Goal: Task Accomplishment & Management: Complete application form

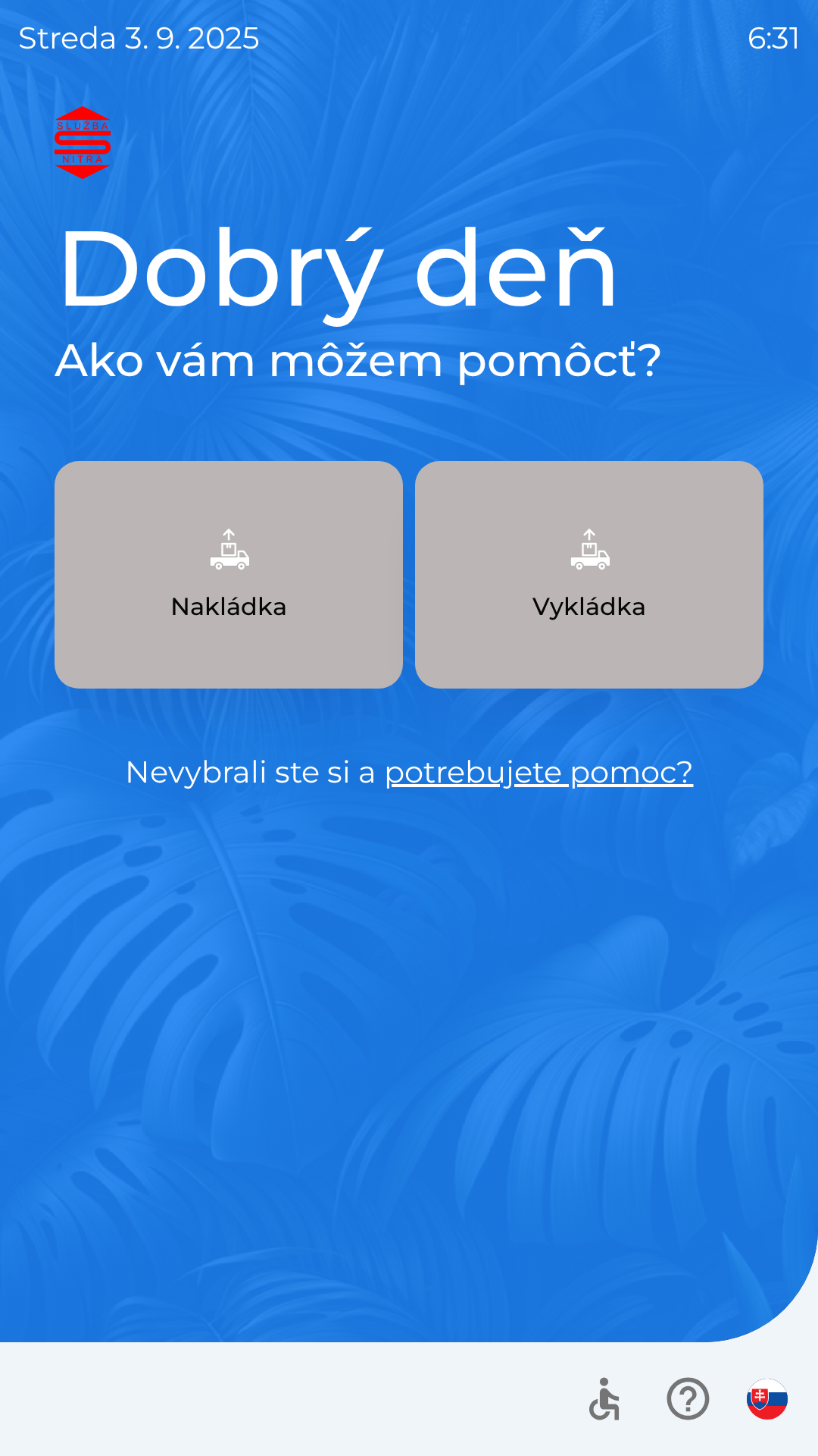
click at [768, 1382] on img "button" at bounding box center [768, 1399] width 41 height 41
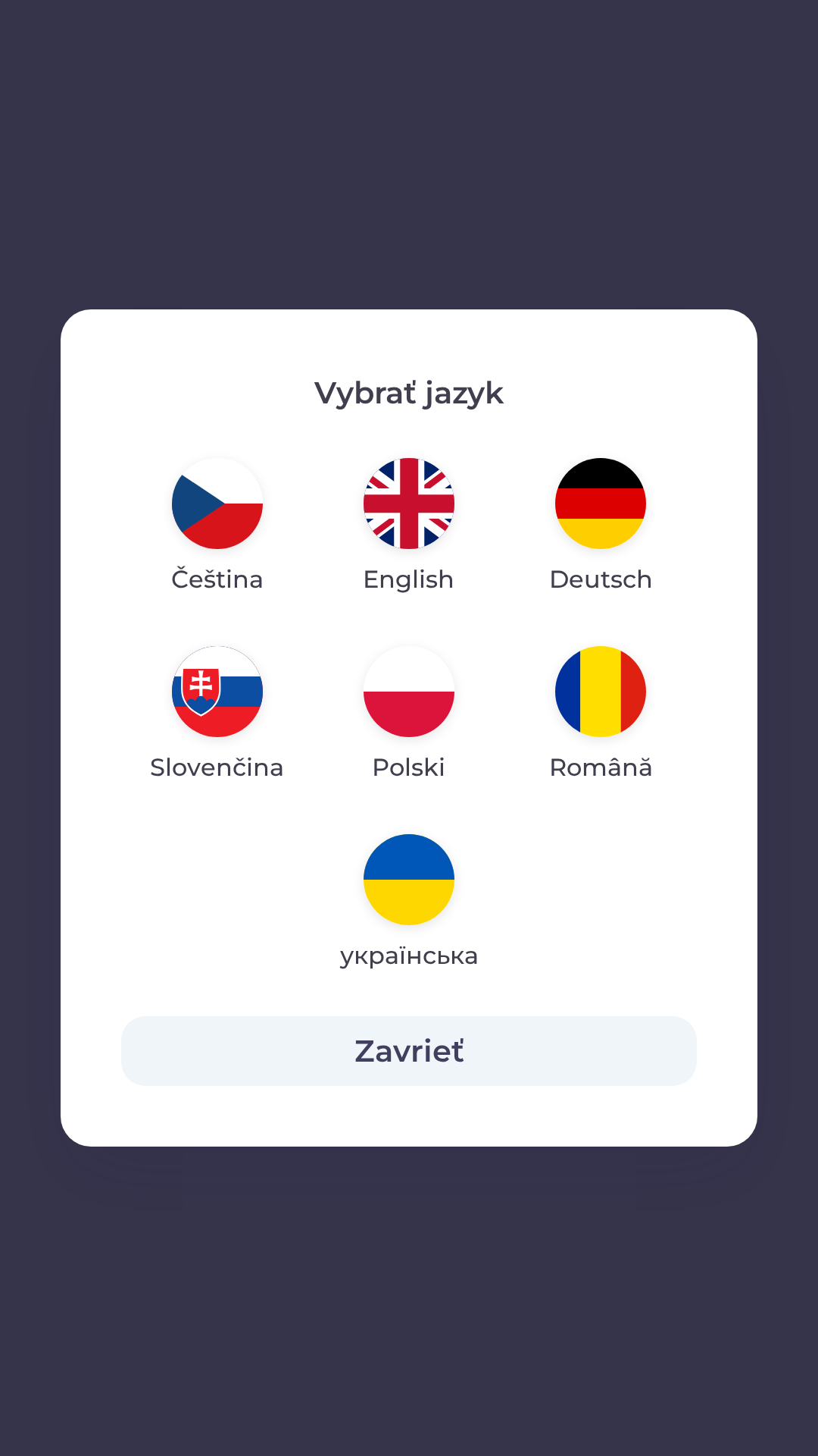
click at [410, 693] on img "button" at bounding box center [409, 691] width 91 height 91
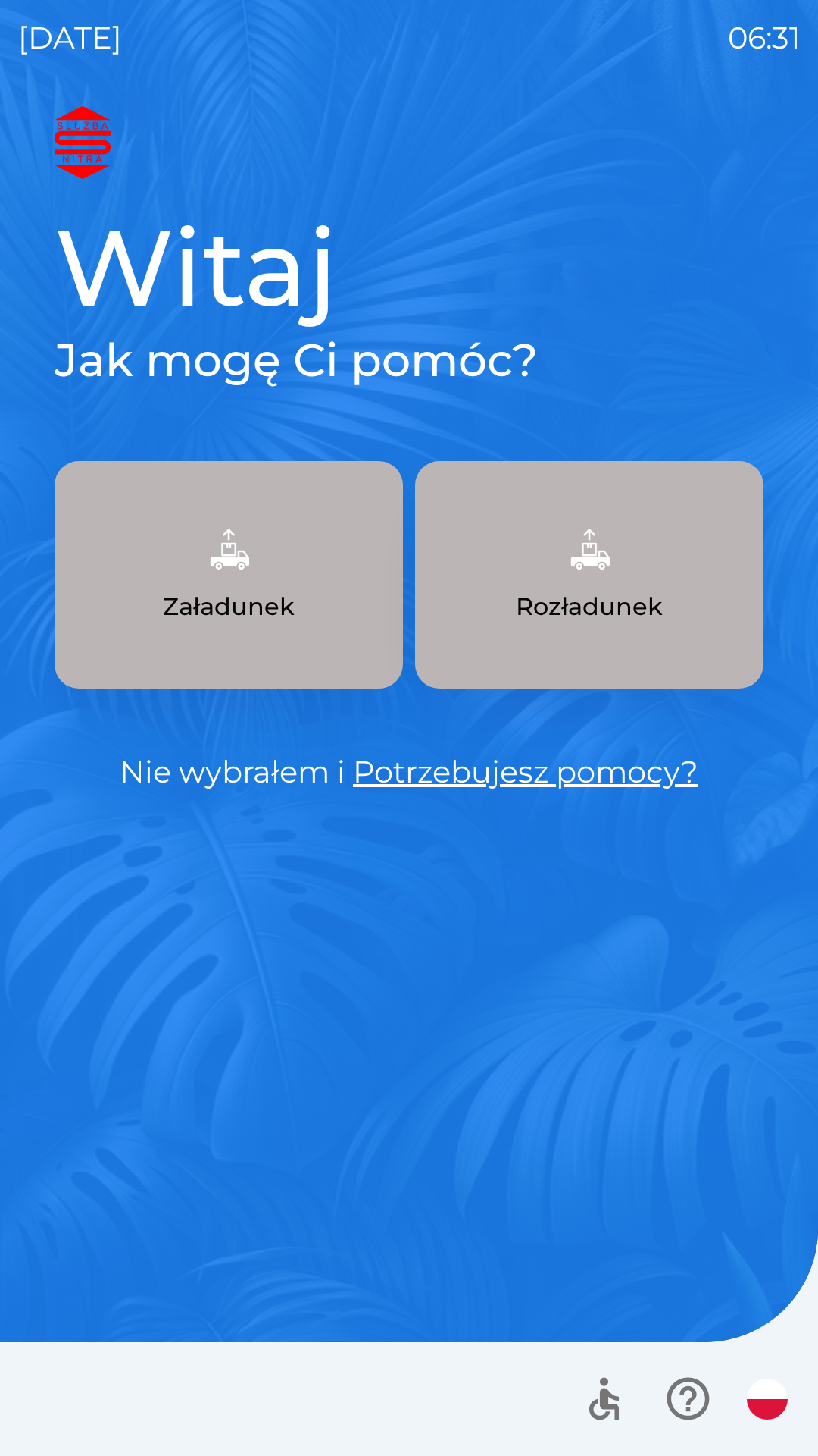
click at [240, 563] on img "button" at bounding box center [229, 549] width 67 height 67
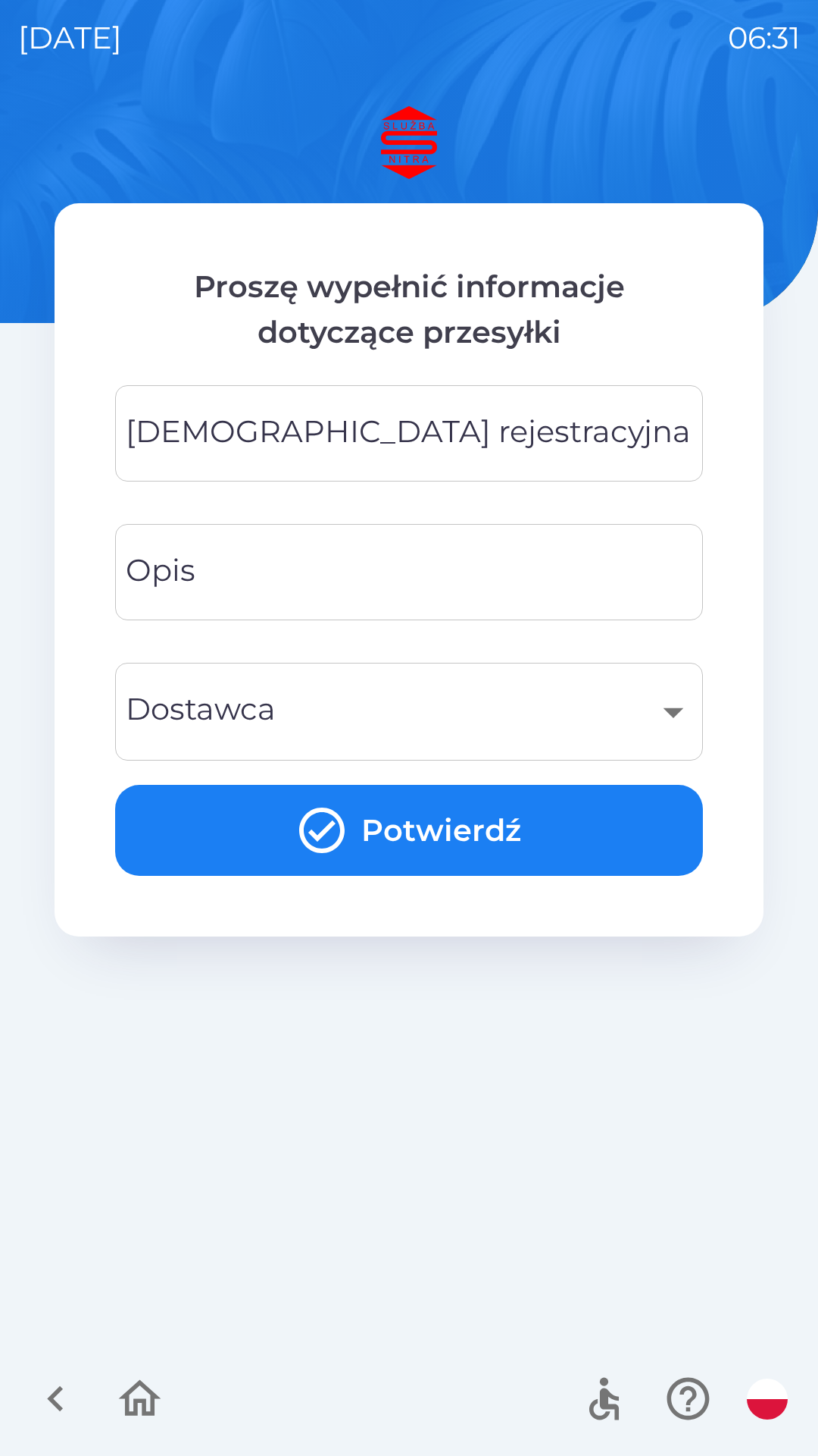
click at [475, 451] on input "[DEMOGRAPHIC_DATA] rejestracyjna" at bounding box center [409, 433] width 552 height 60
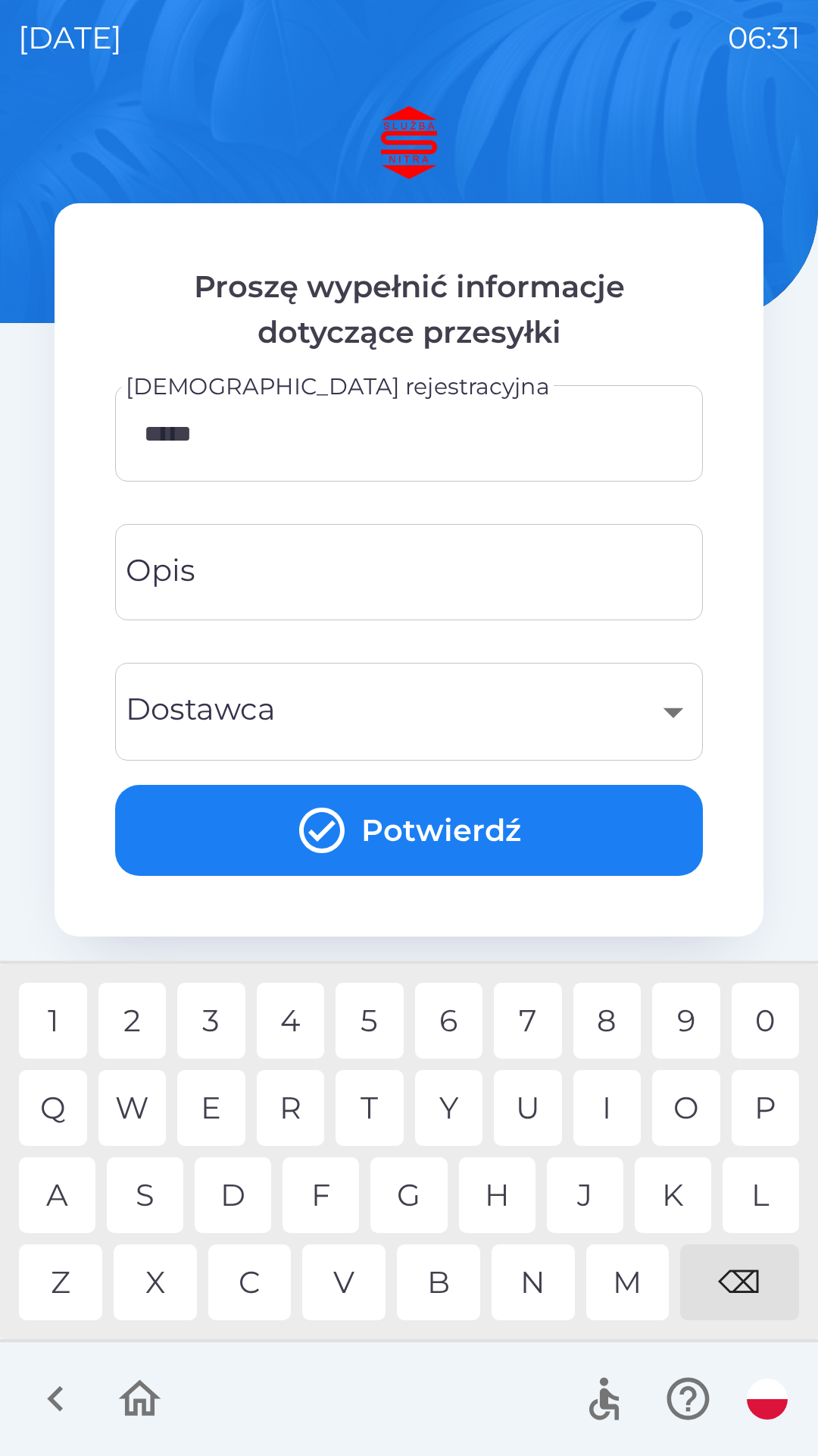
click at [380, 1026] on div "5" at bounding box center [369, 1020] width 68 height 76
click at [64, 1200] on div "A" at bounding box center [57, 1194] width 77 height 76
click at [403, 1379] on div at bounding box center [409, 1399] width 818 height 114
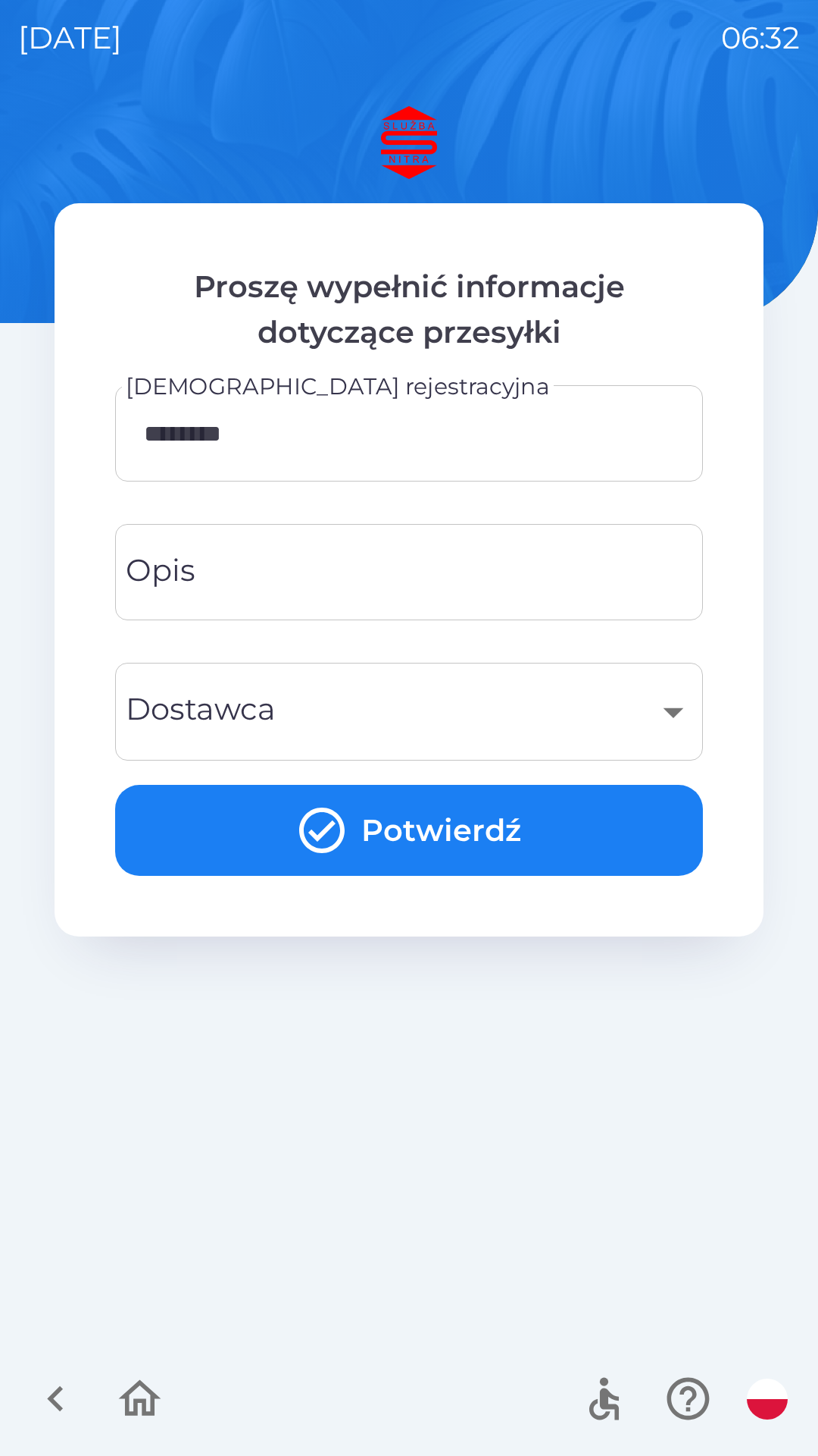
click at [350, 435] on input "********" at bounding box center [409, 433] width 552 height 60
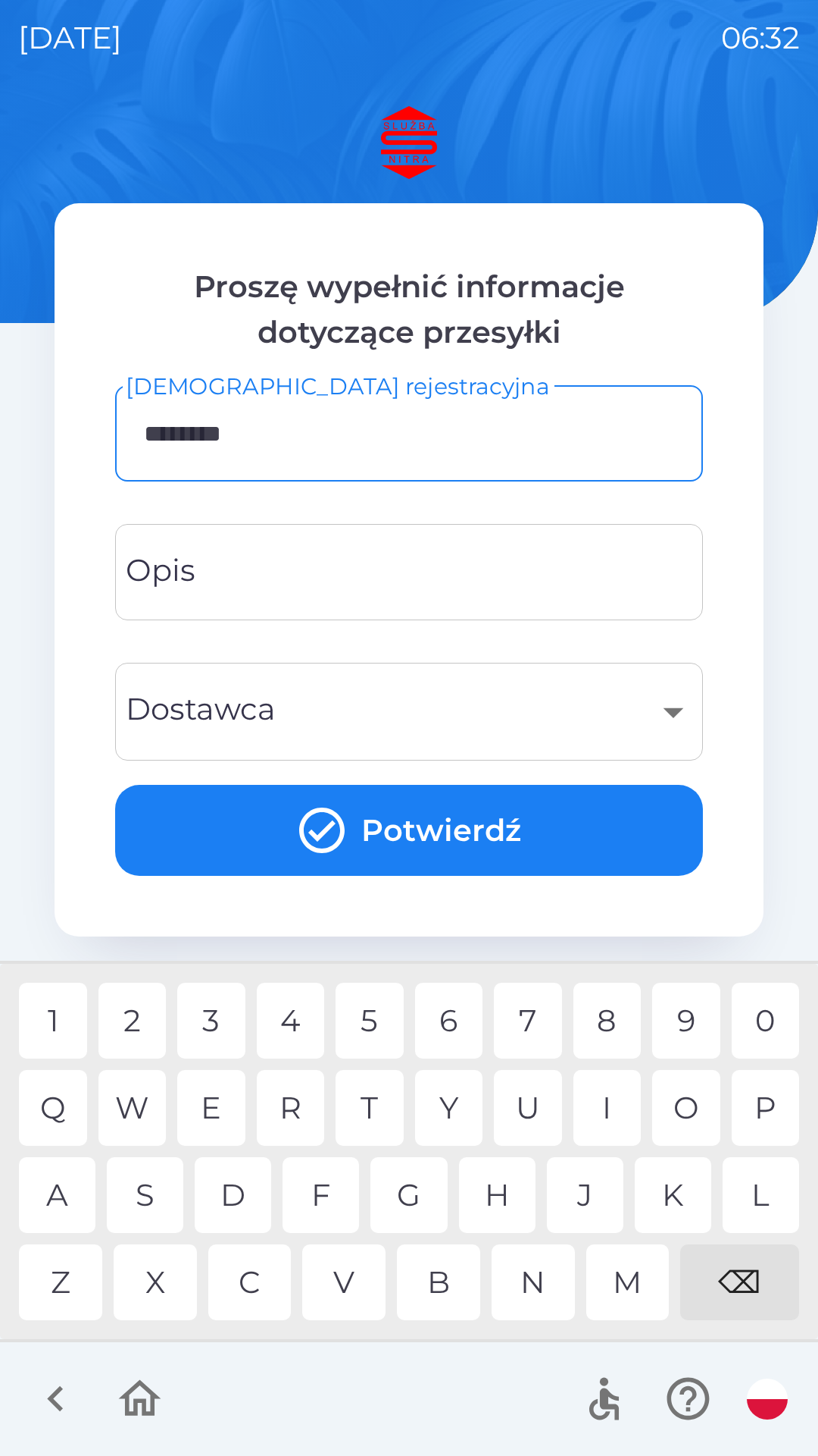
click at [333, 432] on input "********" at bounding box center [409, 433] width 552 height 60
click at [319, 439] on input "********" at bounding box center [409, 433] width 552 height 60
click at [326, 434] on input "********" at bounding box center [409, 433] width 552 height 60
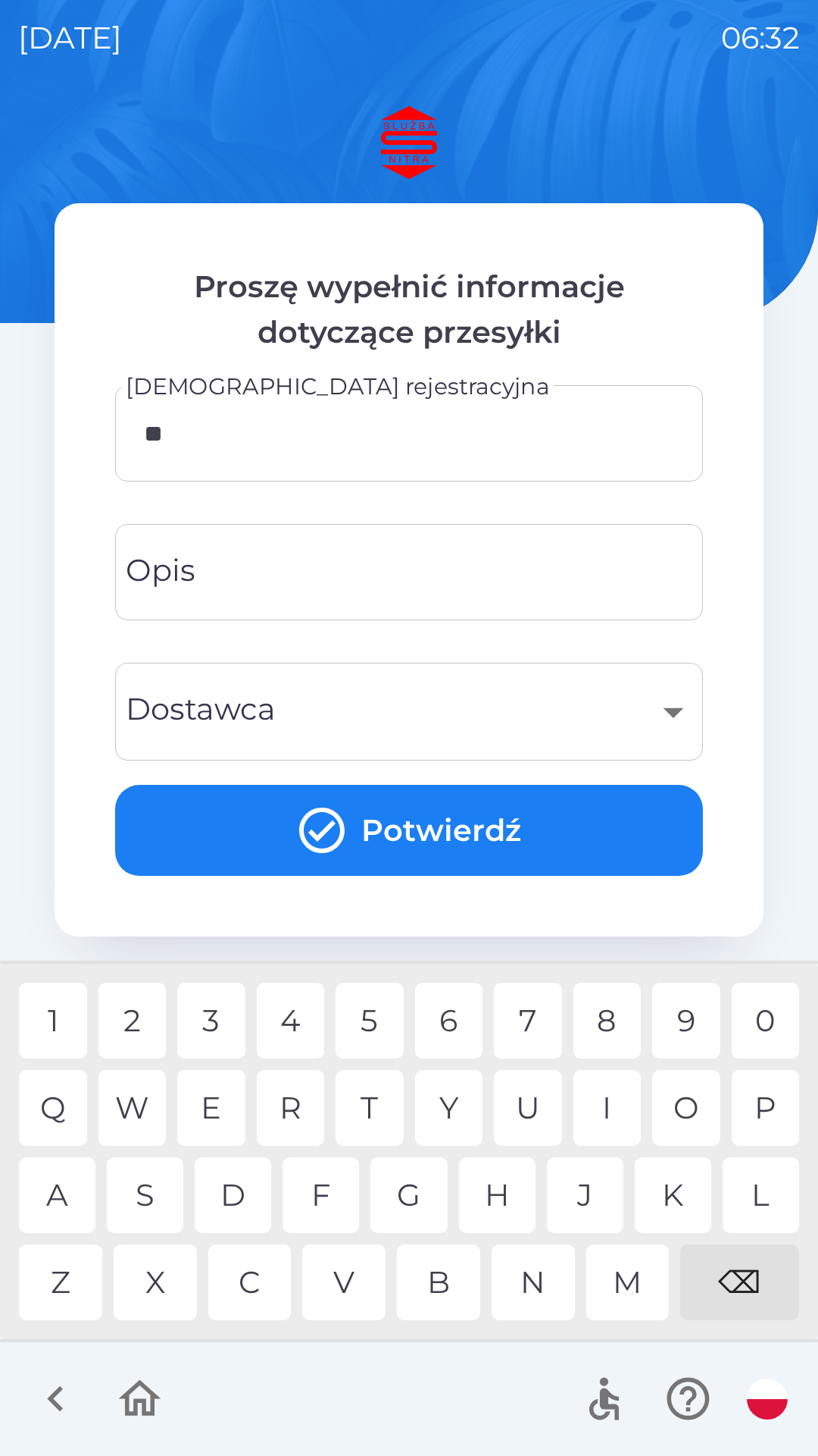
type input "*"
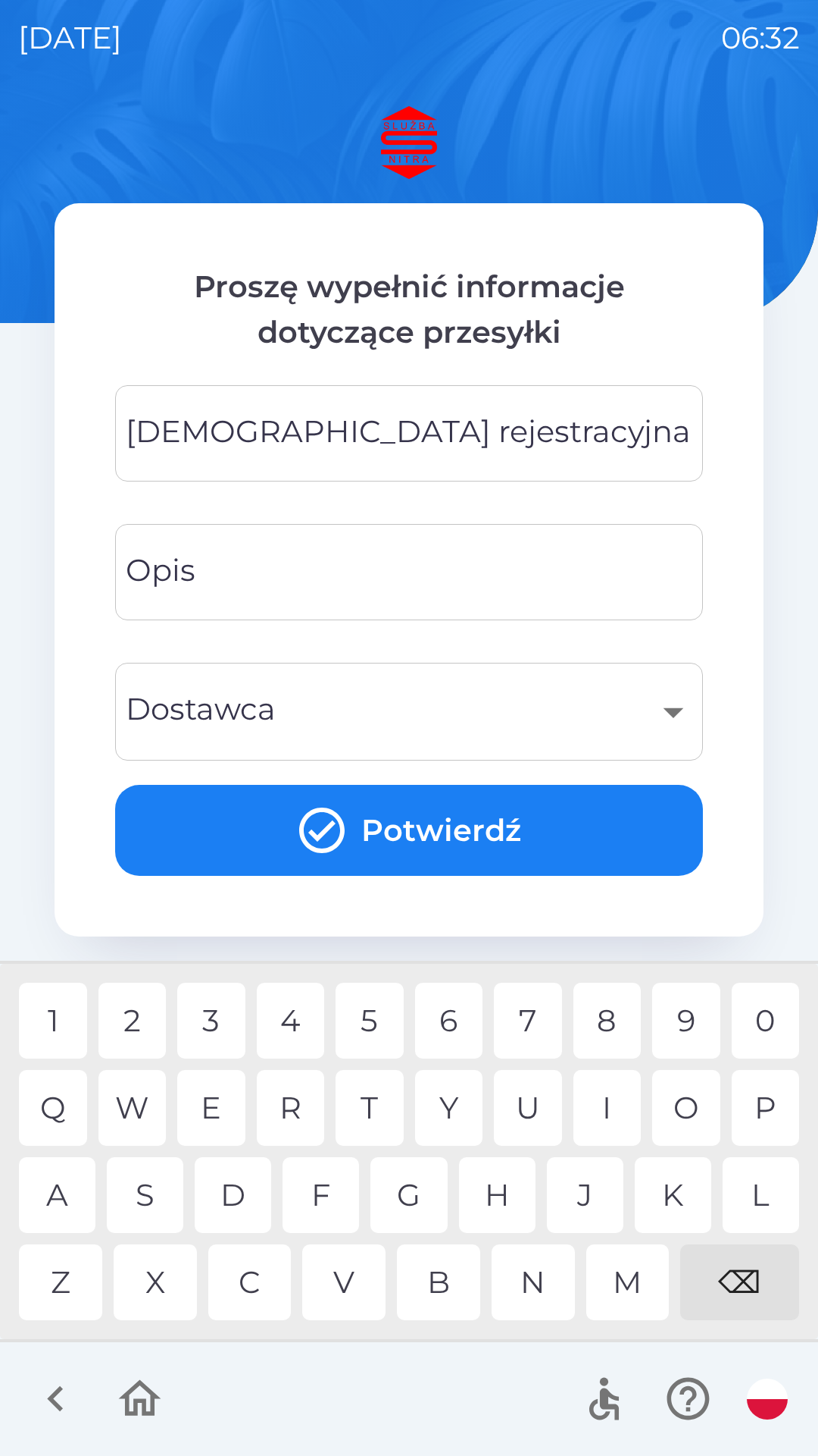
click at [432, 423] on input "[DEMOGRAPHIC_DATA] rejestracyjna" at bounding box center [409, 433] width 552 height 60
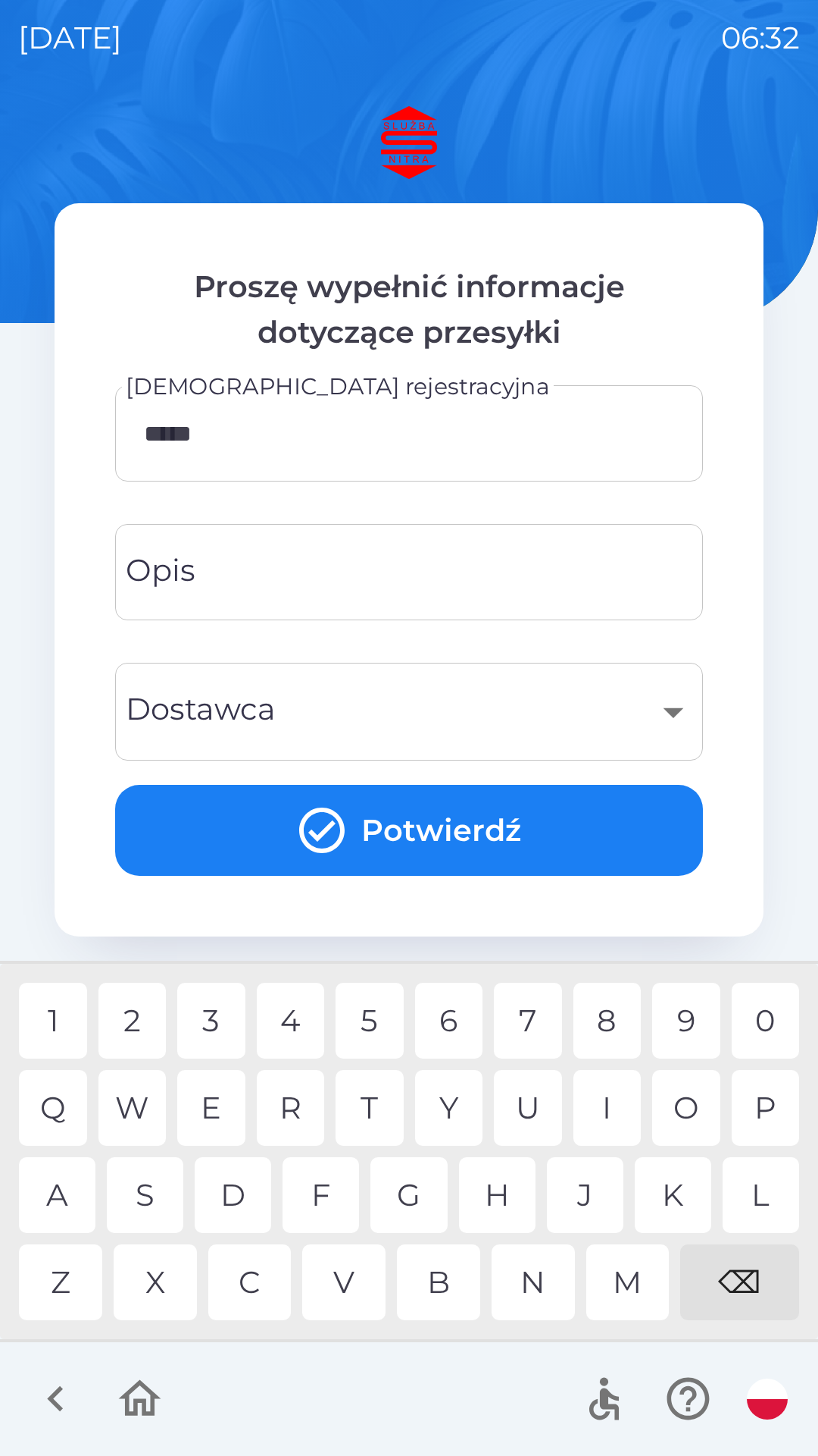
click at [377, 1028] on div "5" at bounding box center [369, 1020] width 68 height 76
click at [62, 1195] on div "A" at bounding box center [57, 1194] width 77 height 76
click at [266, 1276] on div "C" at bounding box center [249, 1281] width 83 height 76
type input "*"
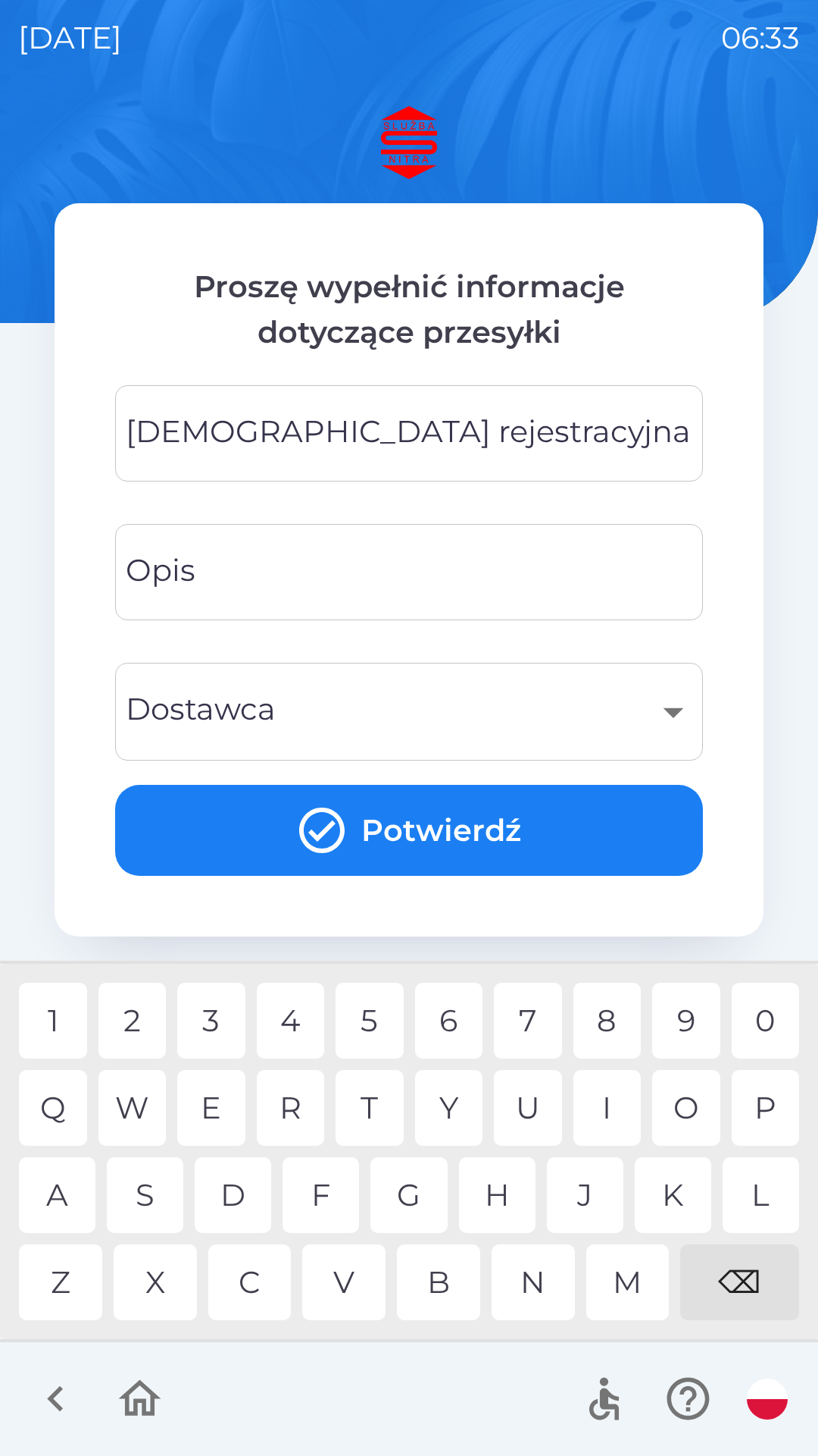
click at [743, 1281] on div "⌫" at bounding box center [739, 1281] width 119 height 76
click at [62, 1396] on icon "button" at bounding box center [56, 1398] width 51 height 51
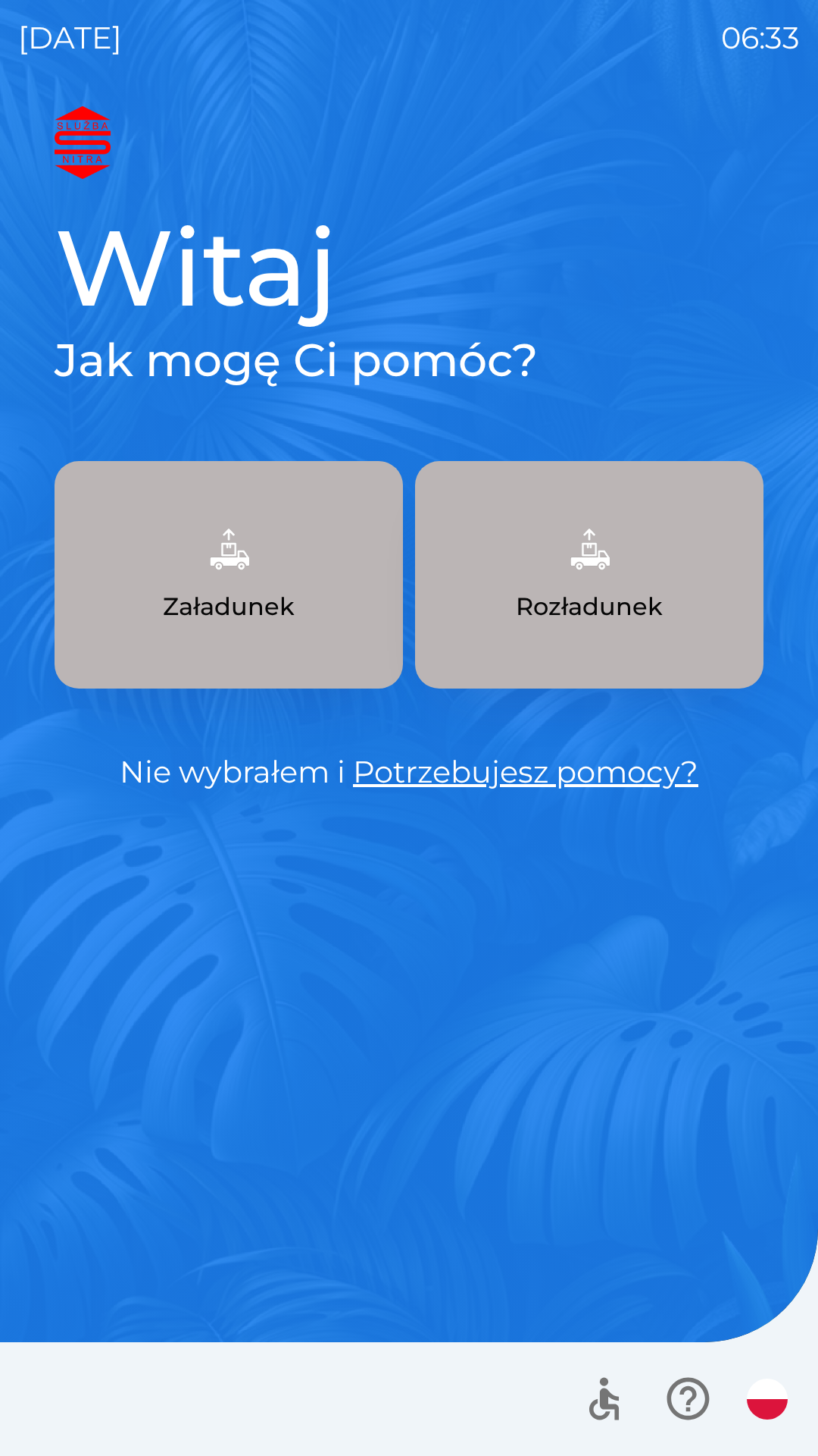
click at [769, 1396] on img "button" at bounding box center [768, 1399] width 41 height 41
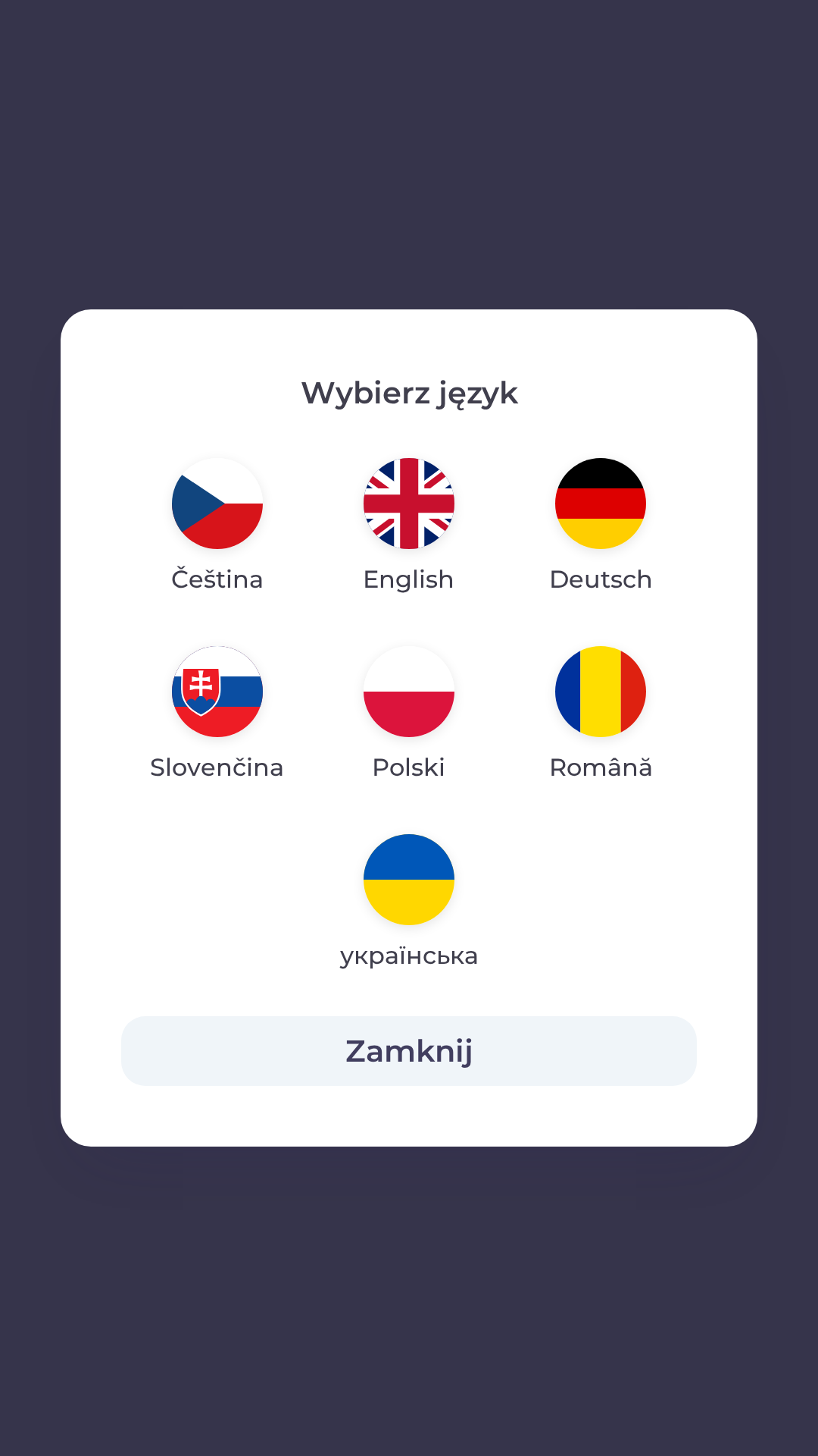
click at [600, 503] on img "button" at bounding box center [601, 503] width 91 height 91
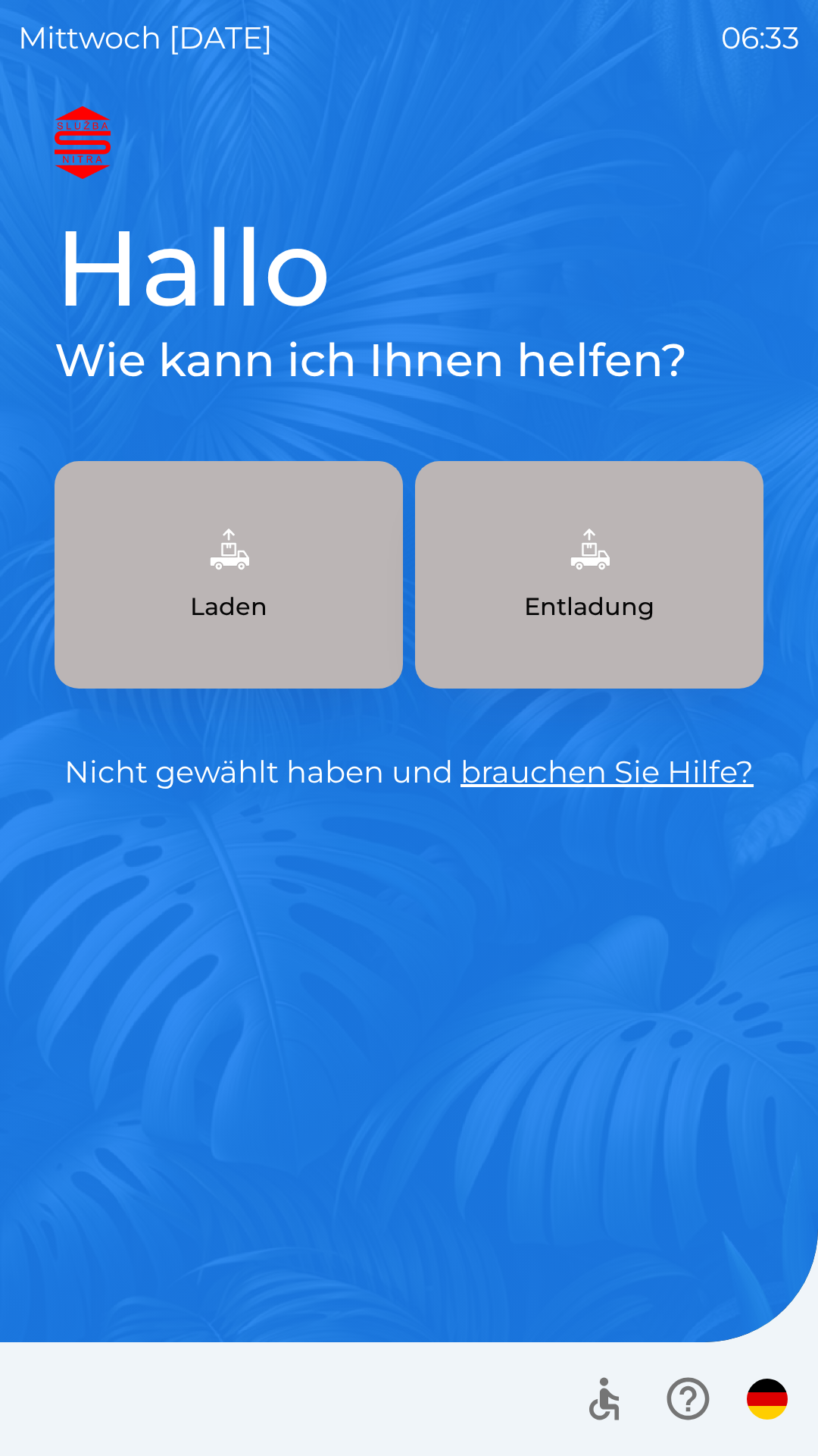
click at [231, 580] on img "button" at bounding box center [229, 549] width 67 height 67
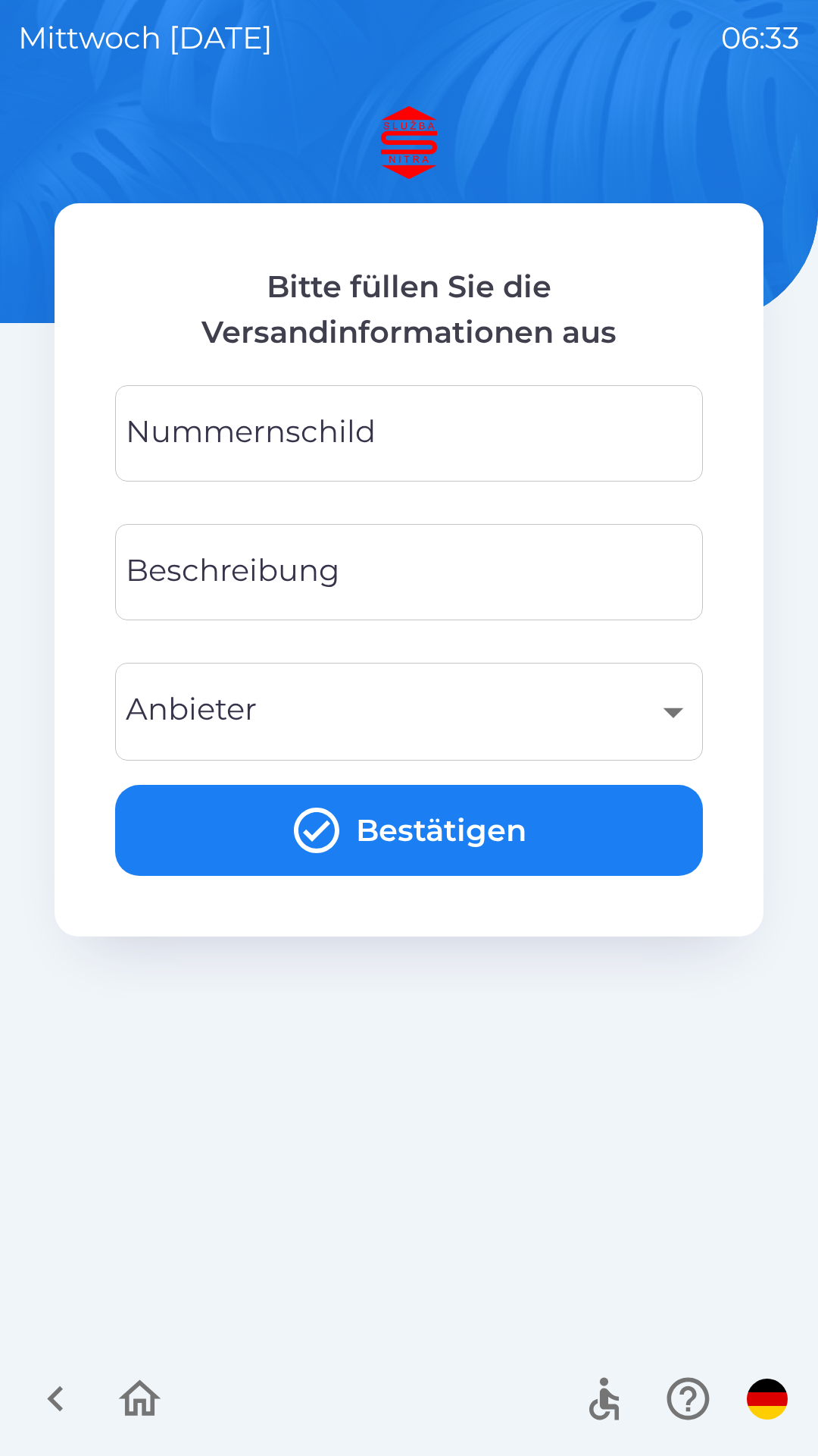
click at [59, 1397] on icon "button" at bounding box center [56, 1398] width 51 height 51
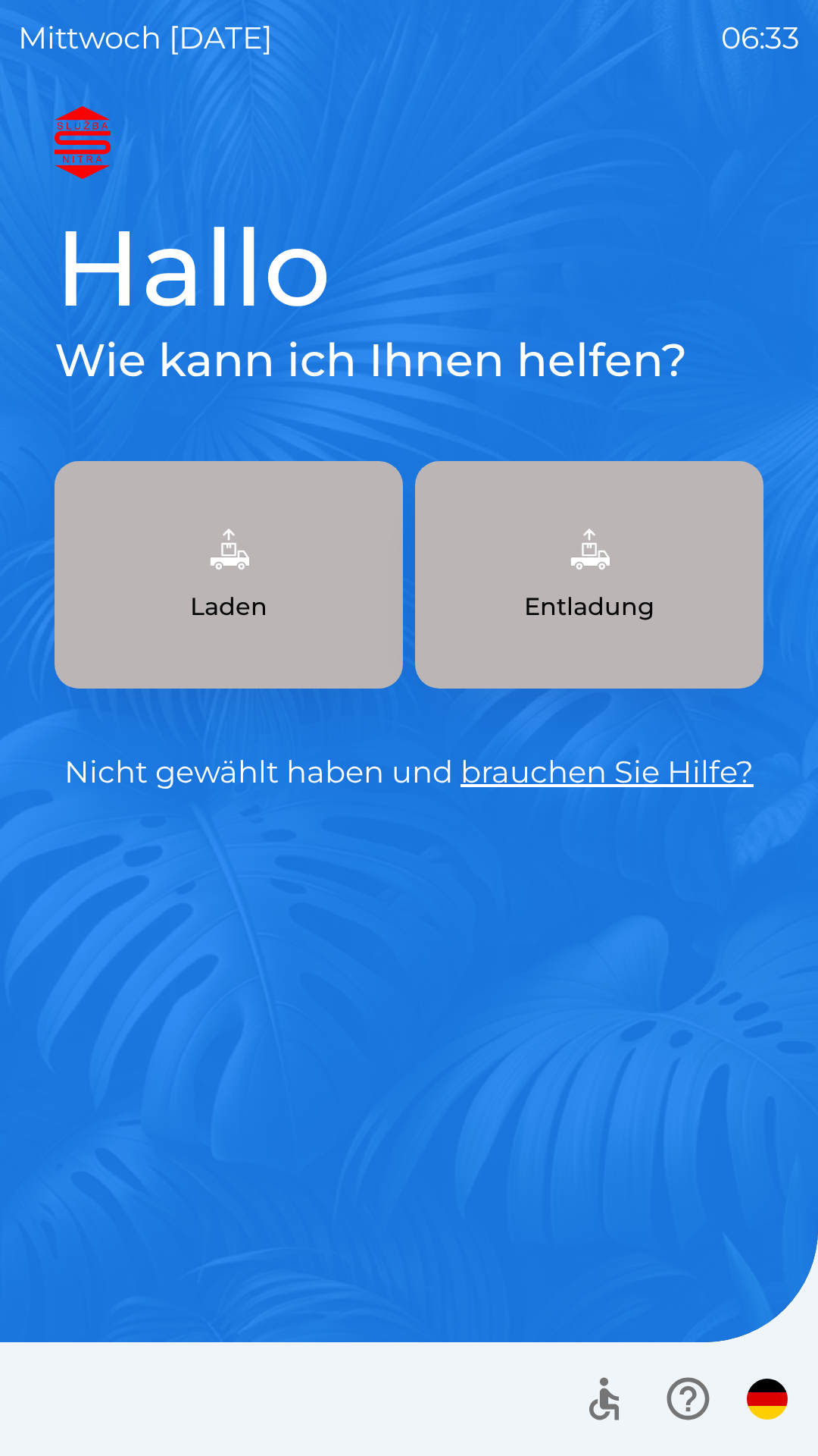
click at [54, 1415] on div at bounding box center [409, 1399] width 818 height 114
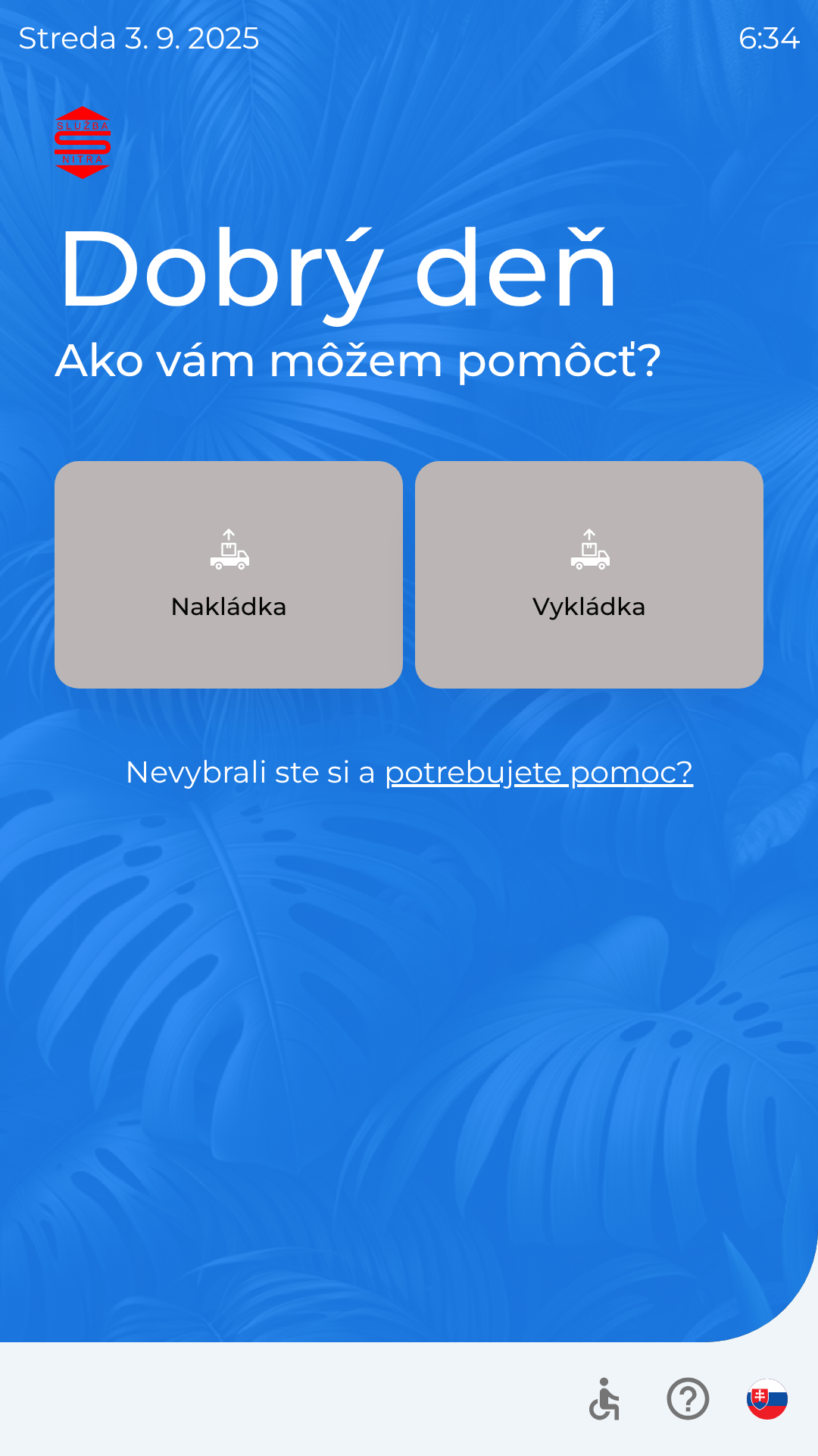
click at [767, 1397] on img "button" at bounding box center [768, 1399] width 41 height 41
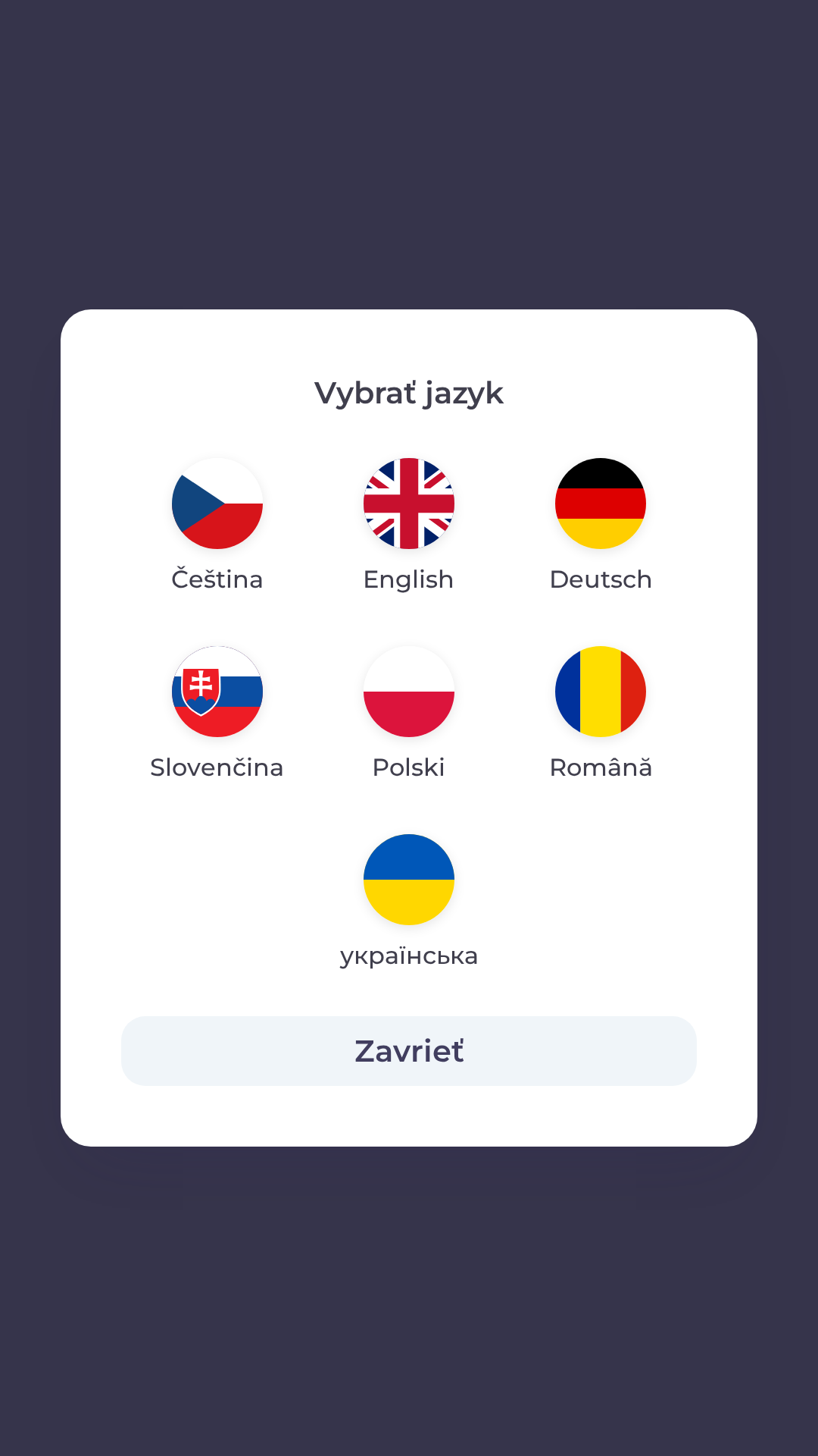
click at [599, 514] on img "button" at bounding box center [601, 503] width 91 height 91
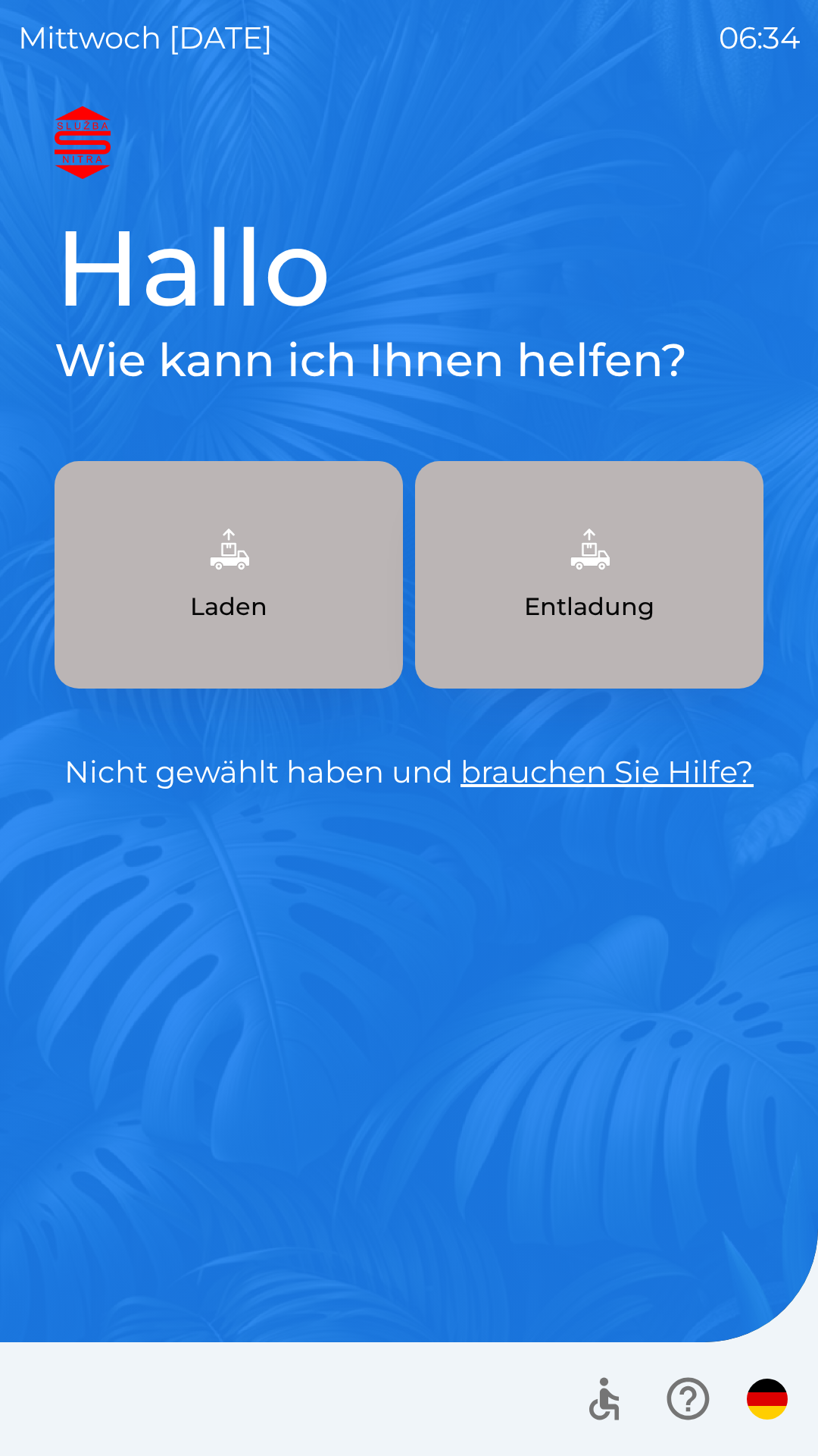
click at [265, 582] on button "Laden" at bounding box center [229, 574] width 349 height 227
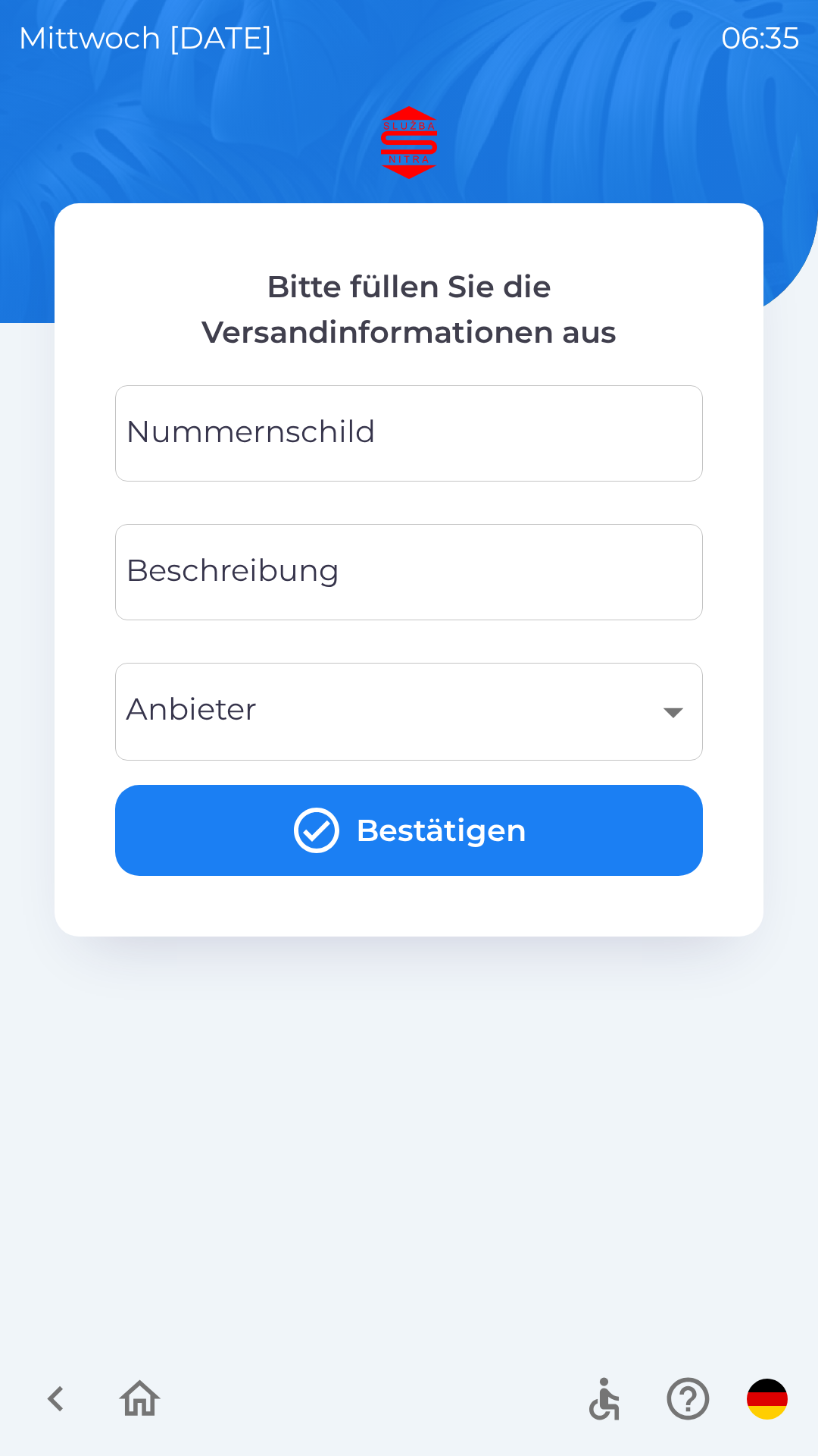
click at [432, 433] on input "Nummernschild" at bounding box center [409, 433] width 552 height 60
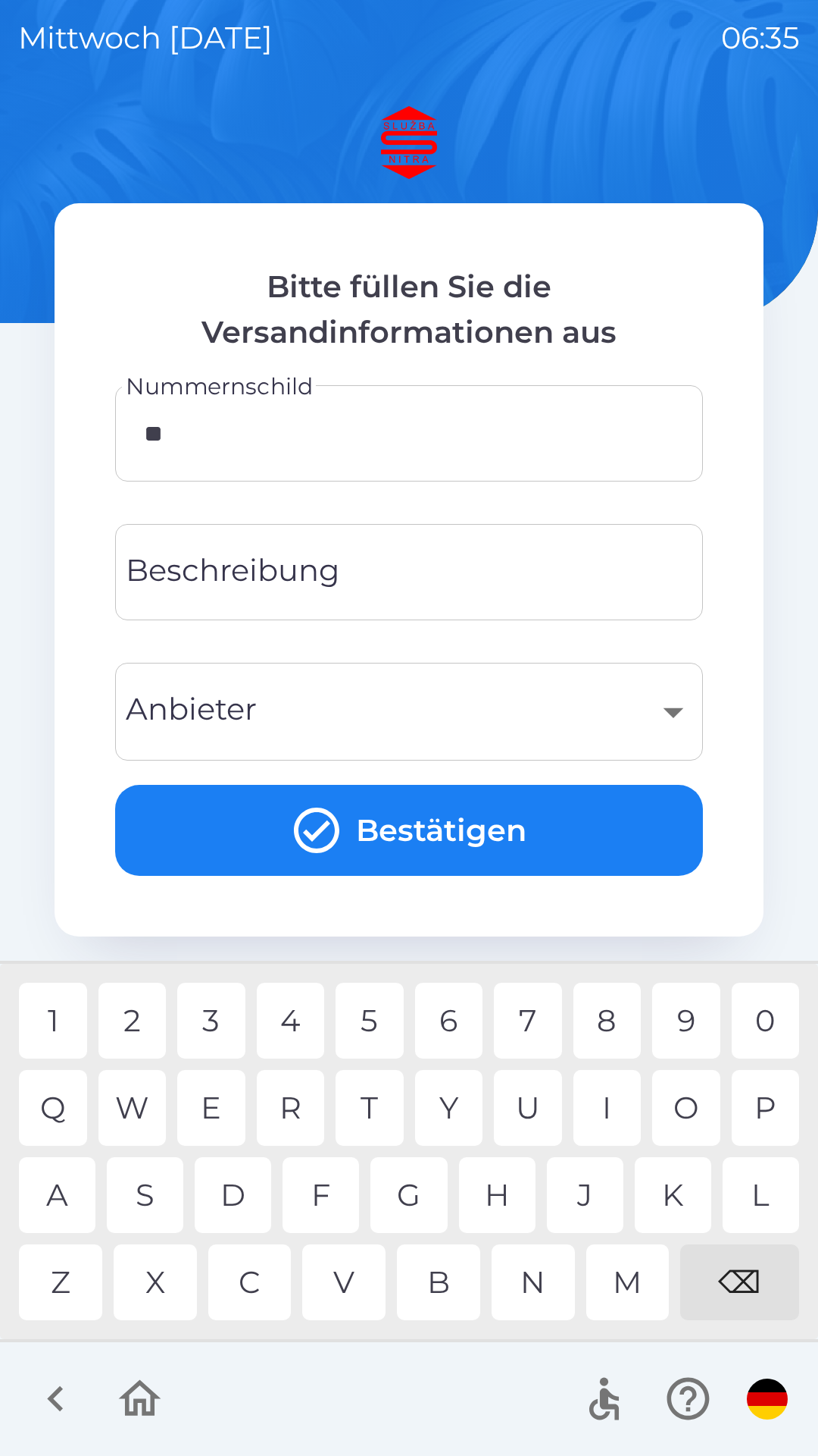
click at [493, 1201] on div "H" at bounding box center [498, 1194] width 77 height 76
click at [530, 1029] on div "7" at bounding box center [527, 1020] width 68 height 76
click at [379, 1028] on div "5" at bounding box center [369, 1020] width 68 height 76
click at [73, 1202] on div "A" at bounding box center [57, 1194] width 77 height 76
type input "********"
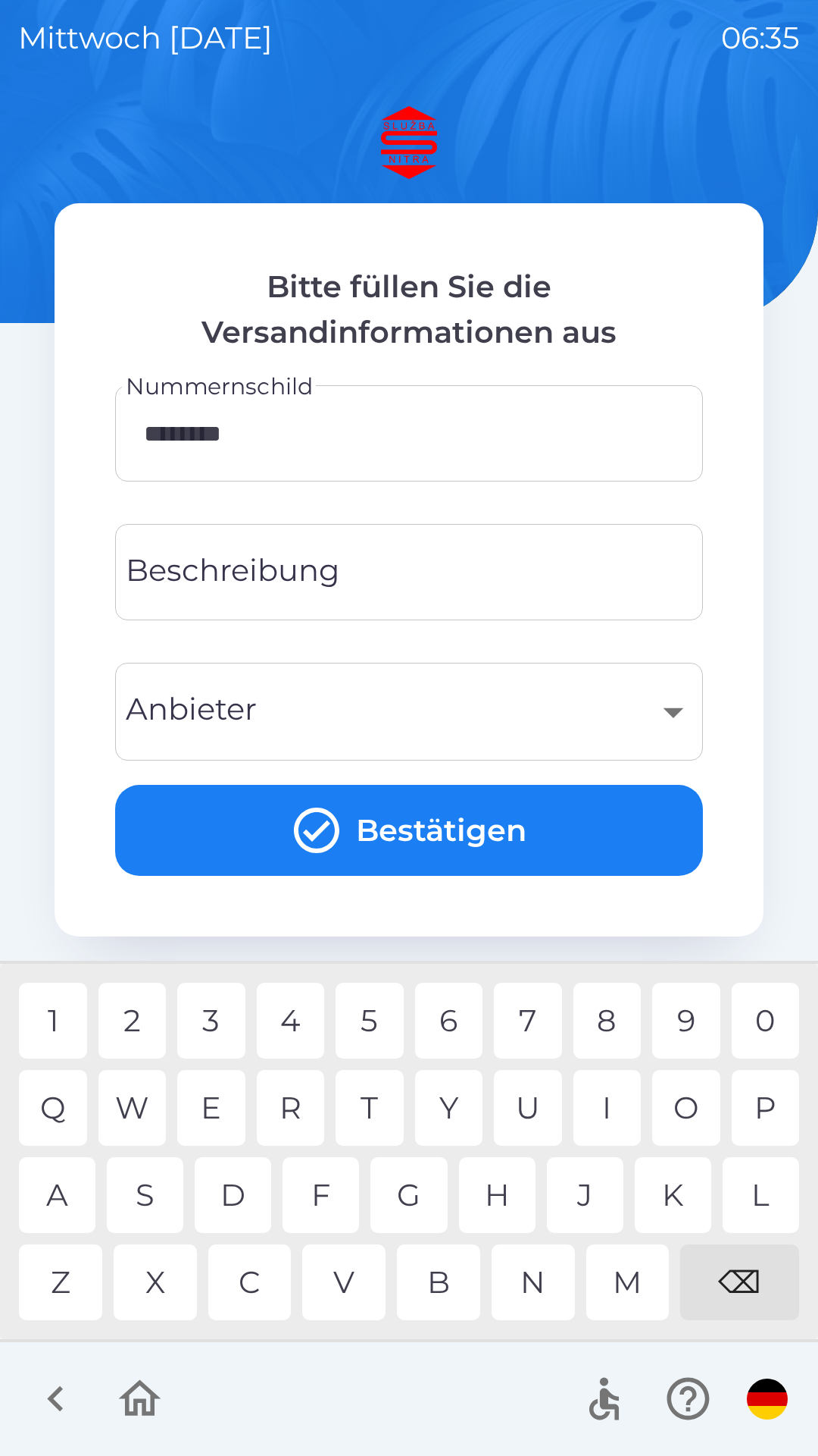
click at [260, 1282] on div "C" at bounding box center [249, 1281] width 83 height 76
click at [350, 440] on input "********" at bounding box center [409, 433] width 552 height 60
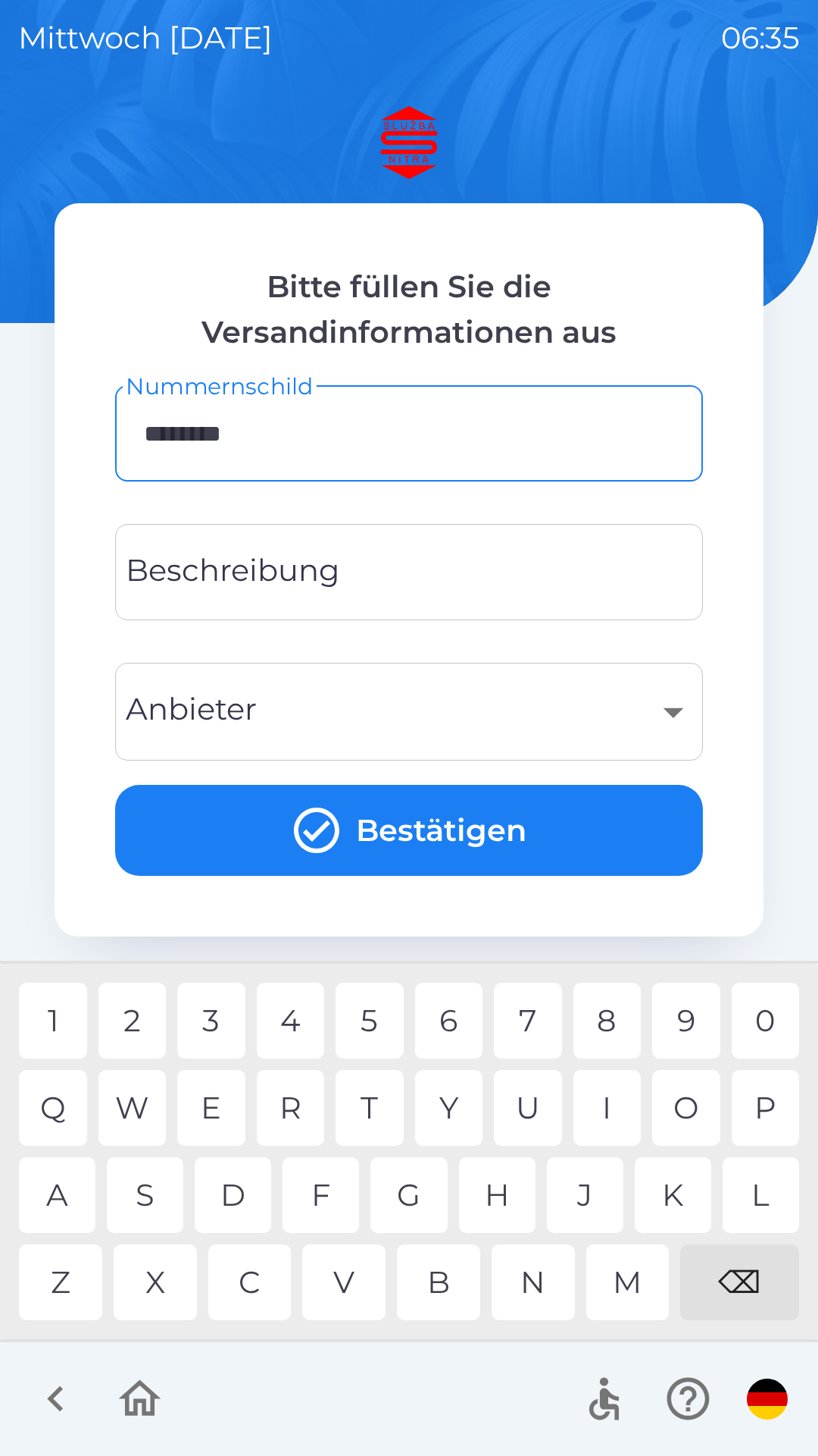
click at [344, 430] on input "********" at bounding box center [409, 433] width 552 height 60
click at [347, 433] on input "********" at bounding box center [409, 433] width 552 height 60
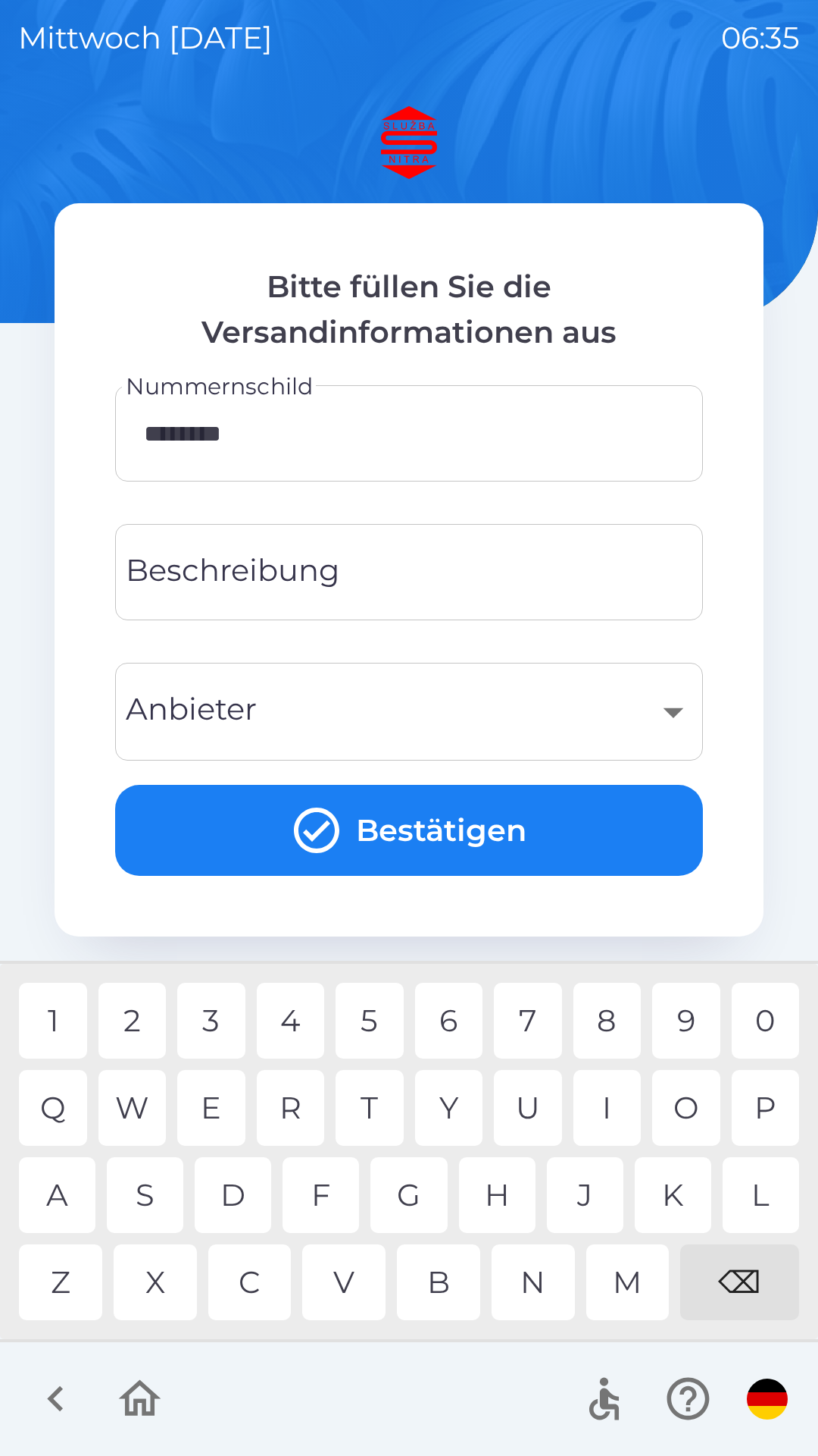
click at [62, 1398] on icon "button" at bounding box center [56, 1398] width 51 height 51
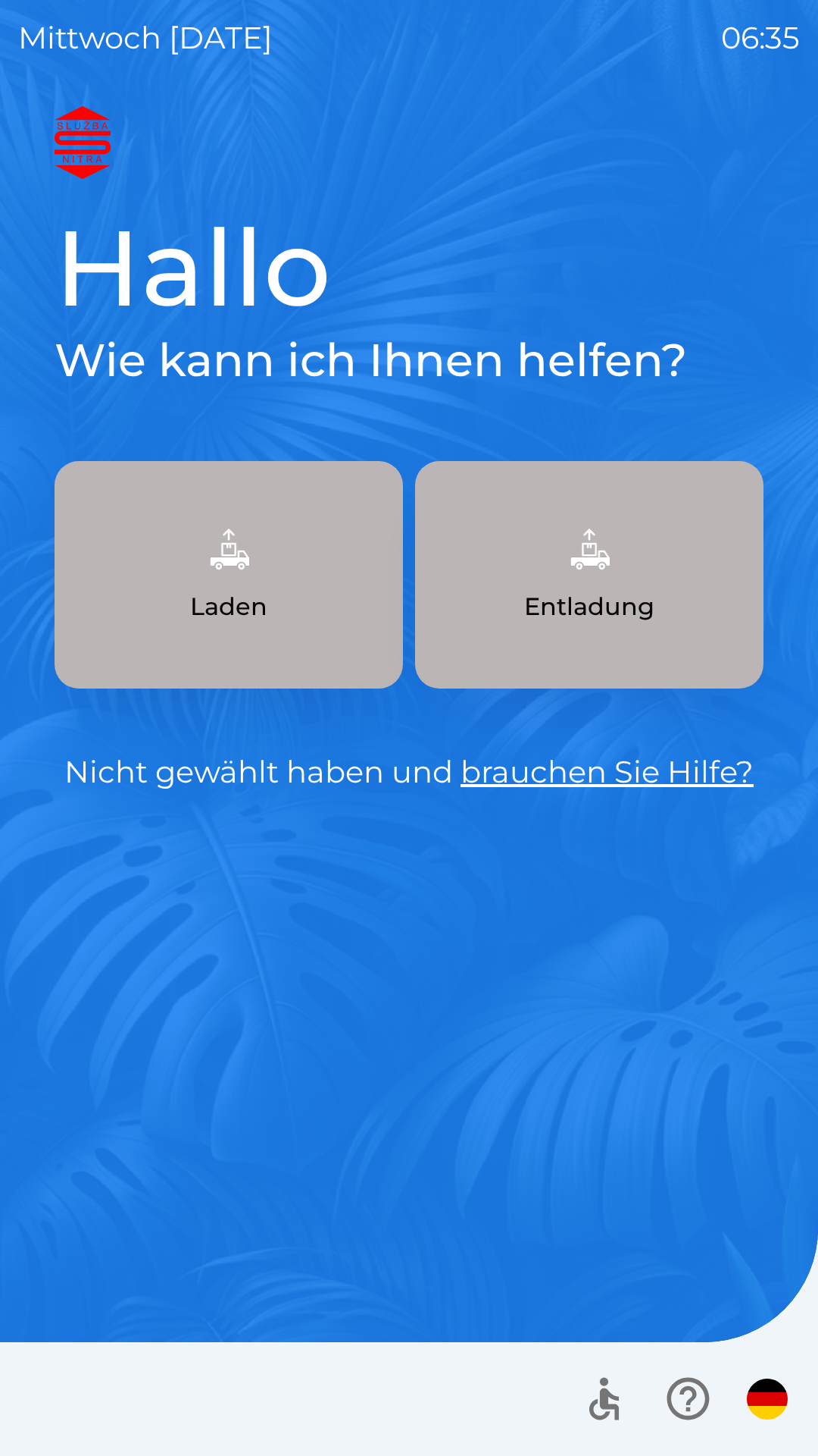
click at [252, 589] on p "Laden" at bounding box center [229, 606] width 78 height 36
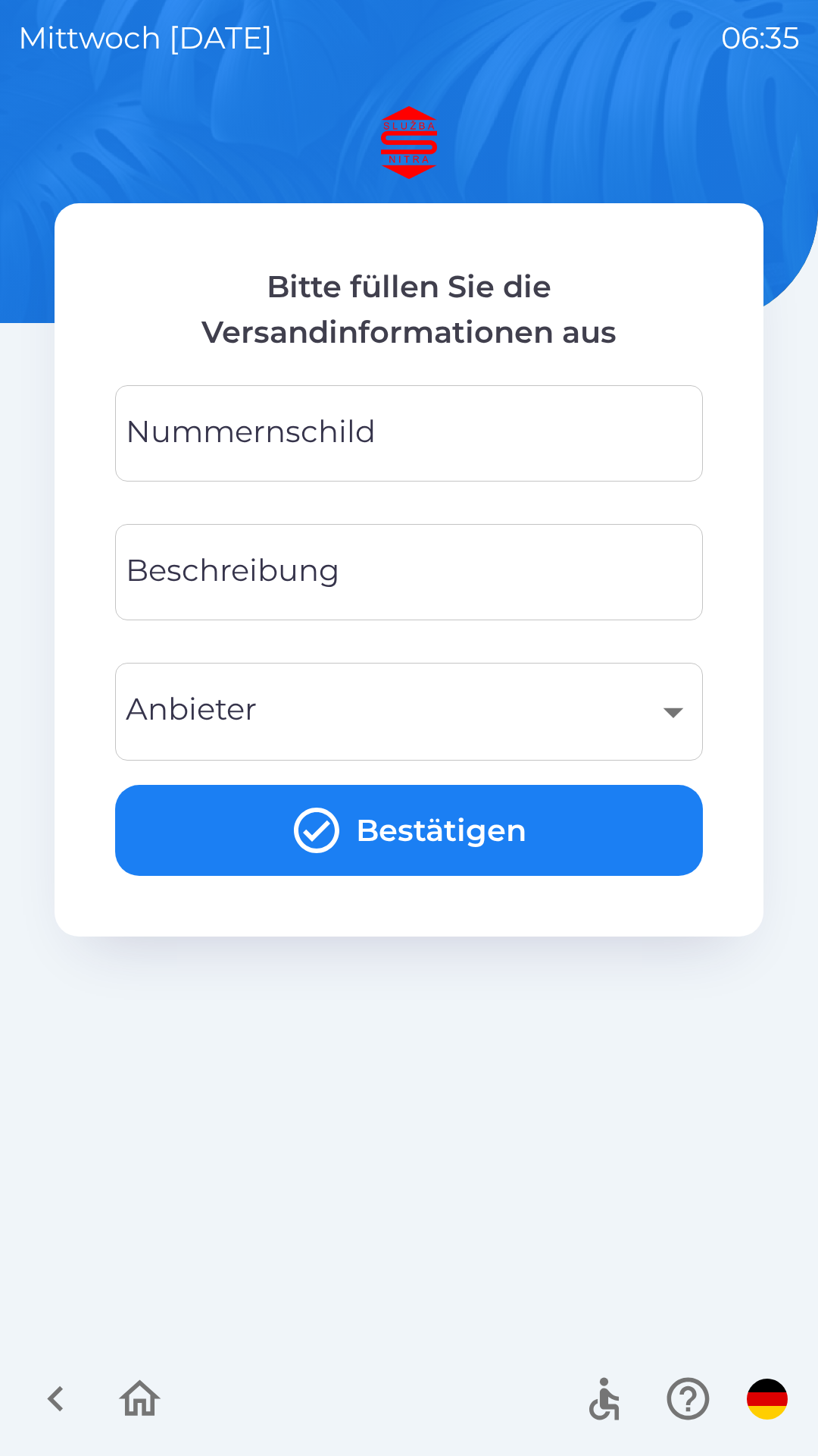
click at [459, 443] on input "Nummernschild" at bounding box center [409, 433] width 552 height 60
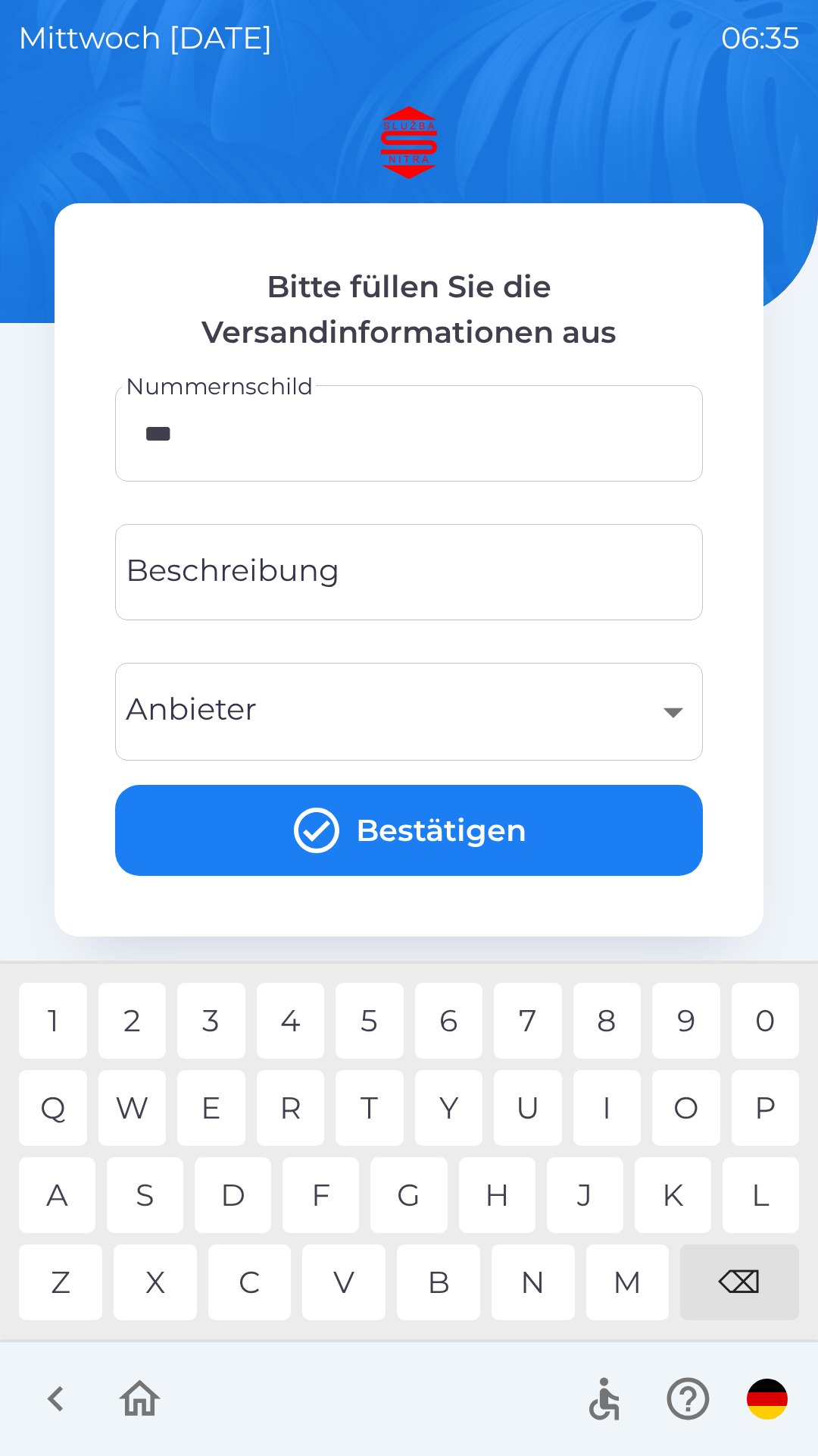
click at [520, 1028] on div "7" at bounding box center [527, 1020] width 68 height 76
click at [523, 1026] on div "7" at bounding box center [527, 1020] width 68 height 76
click at [383, 1028] on div "5" at bounding box center [369, 1020] width 68 height 76
type input "********"
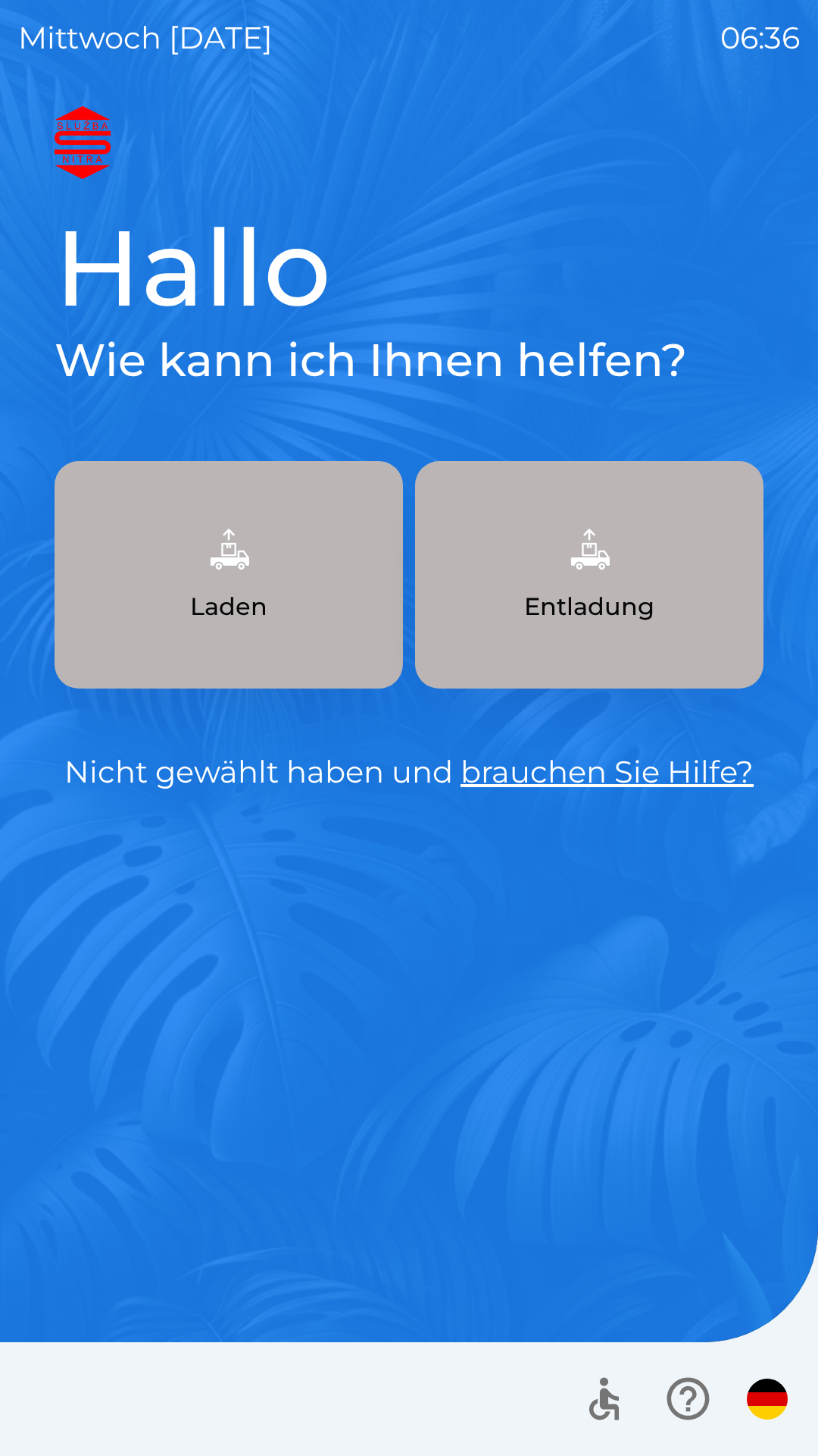
click at [765, 1398] on img "button" at bounding box center [768, 1399] width 41 height 41
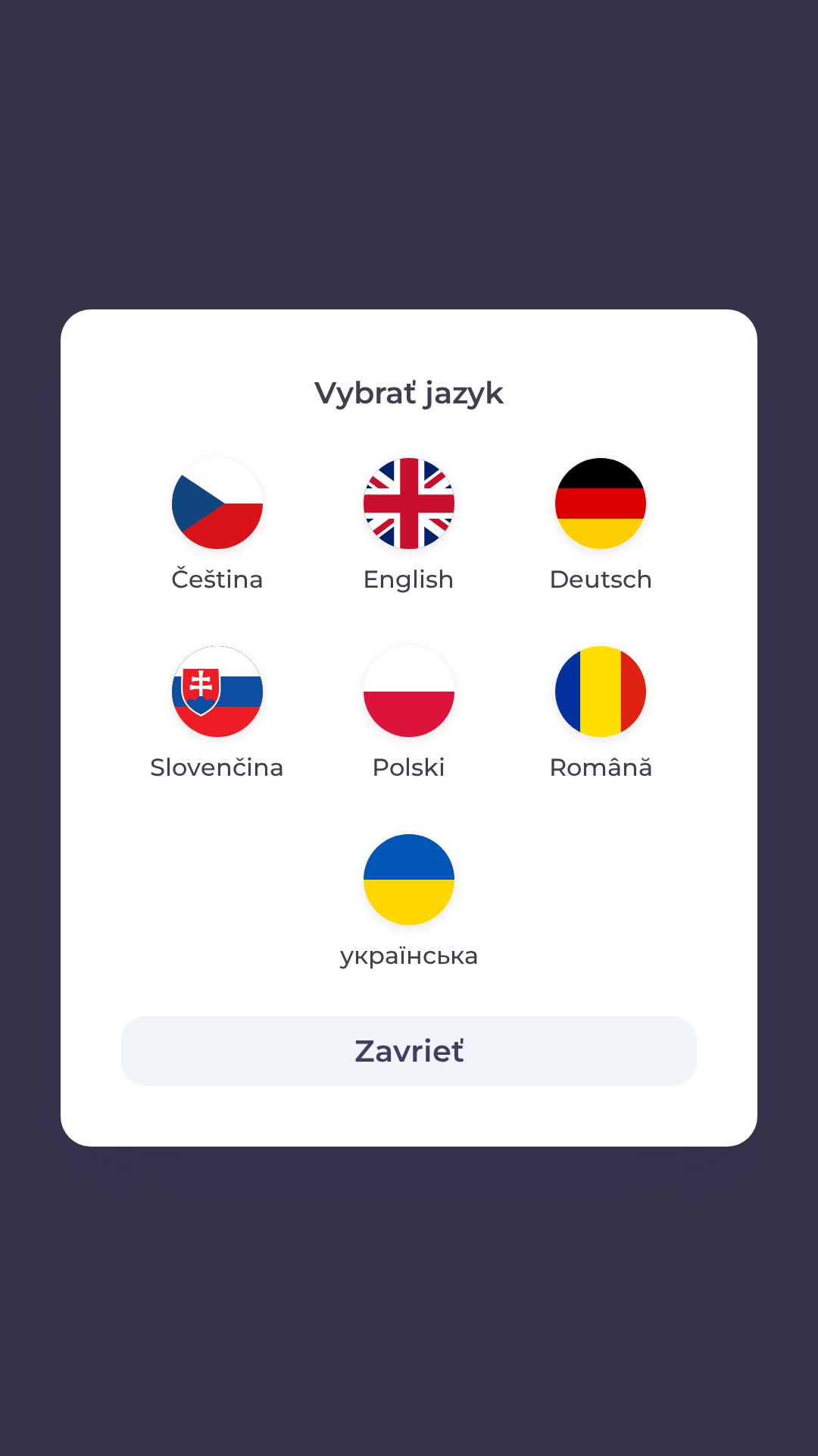
click at [234, 686] on img "button" at bounding box center [217, 691] width 91 height 91
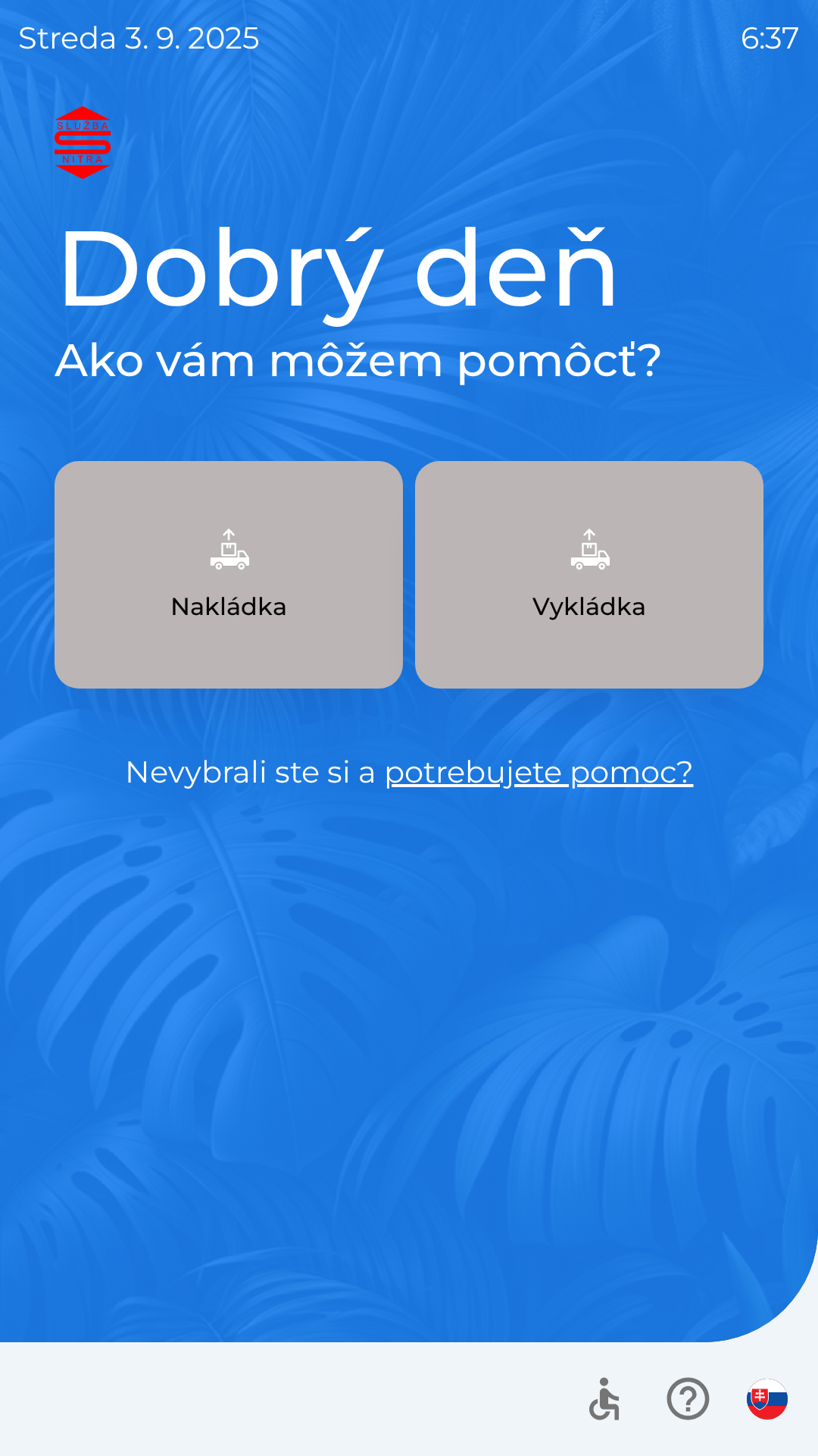
click at [276, 571] on button "Nakládka" at bounding box center [229, 574] width 349 height 227
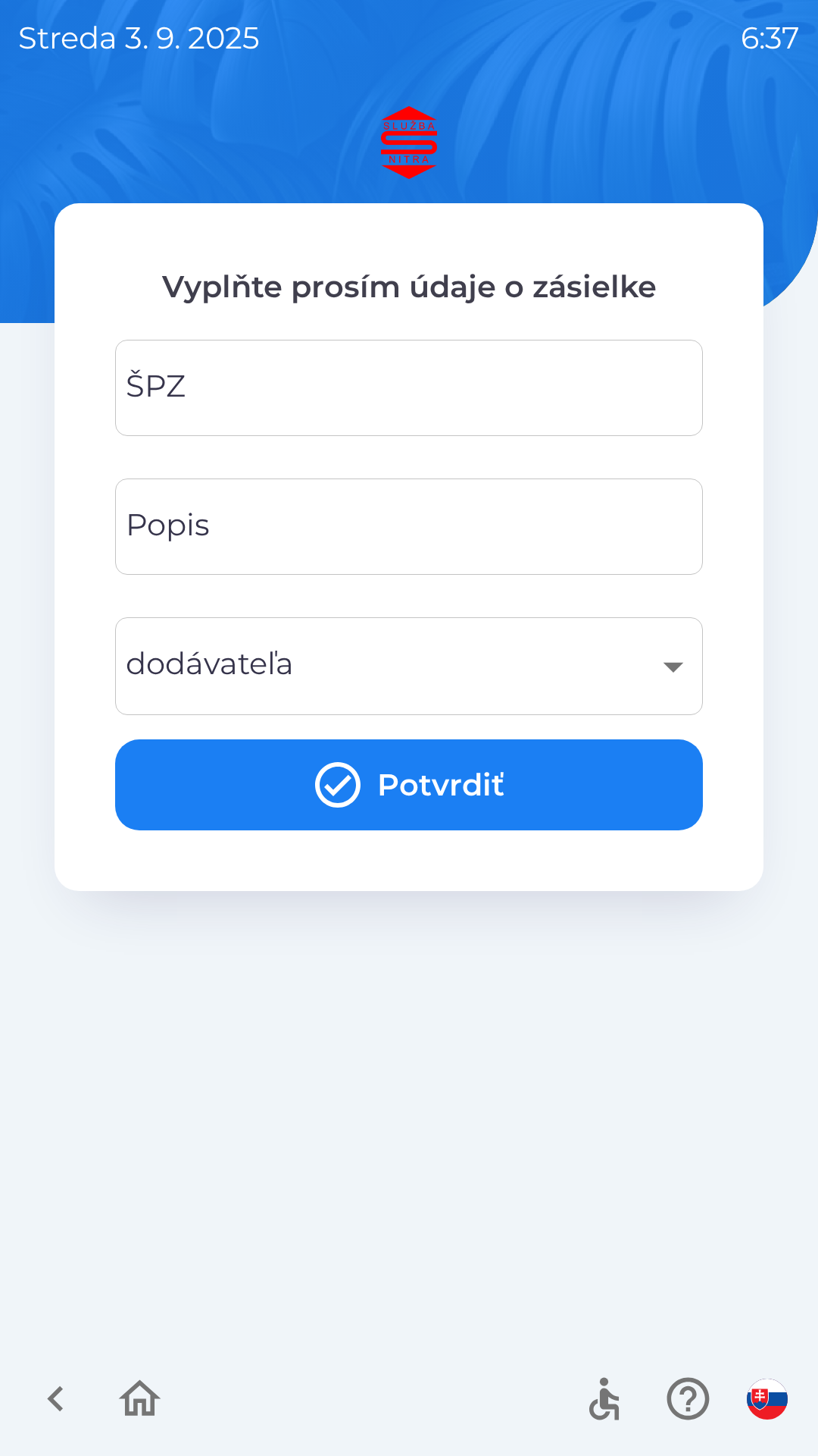
click at [269, 391] on input "ŠPZ" at bounding box center [409, 387] width 552 height 60
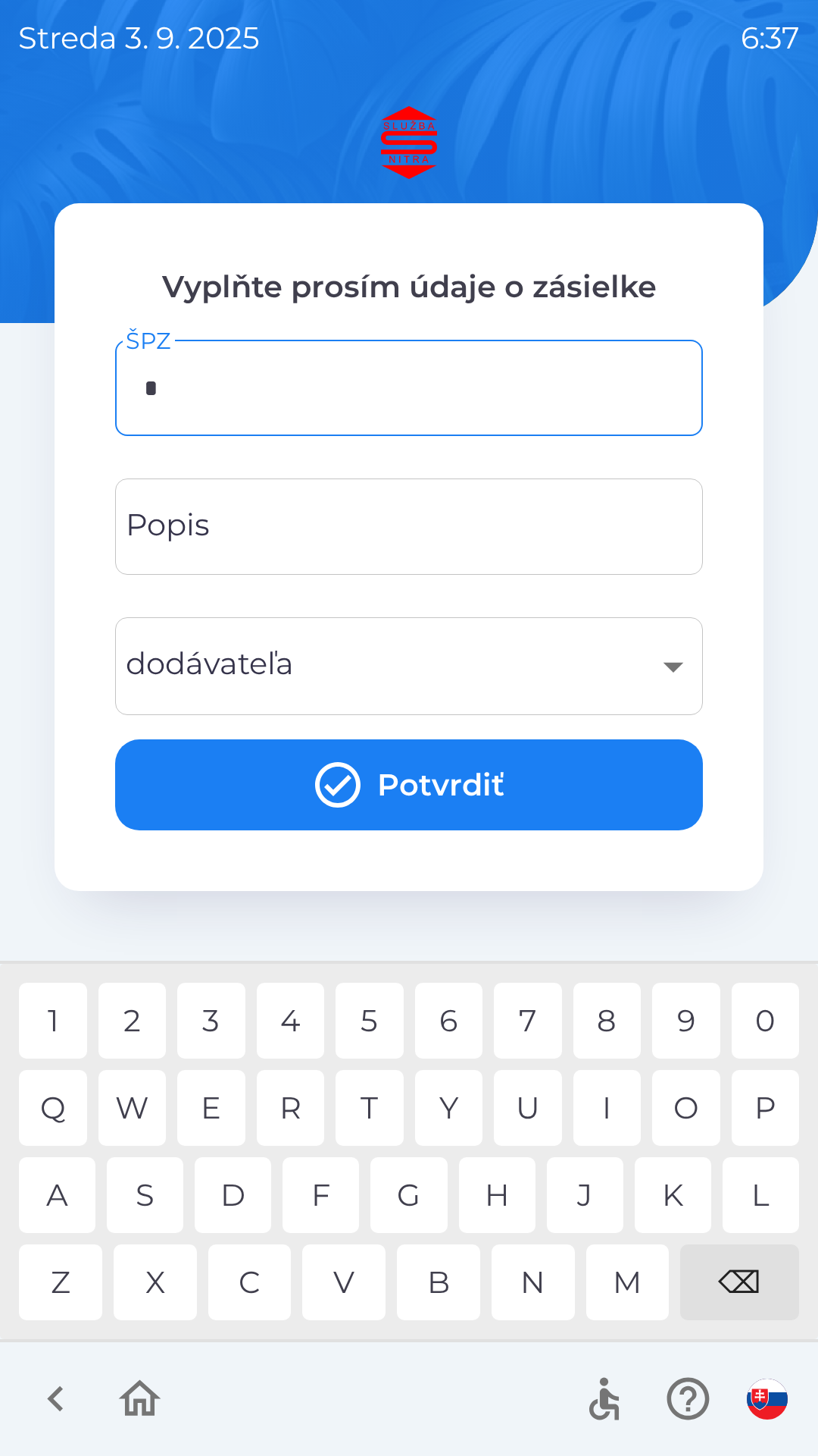
click at [682, 1111] on div "O" at bounding box center [685, 1107] width 68 height 76
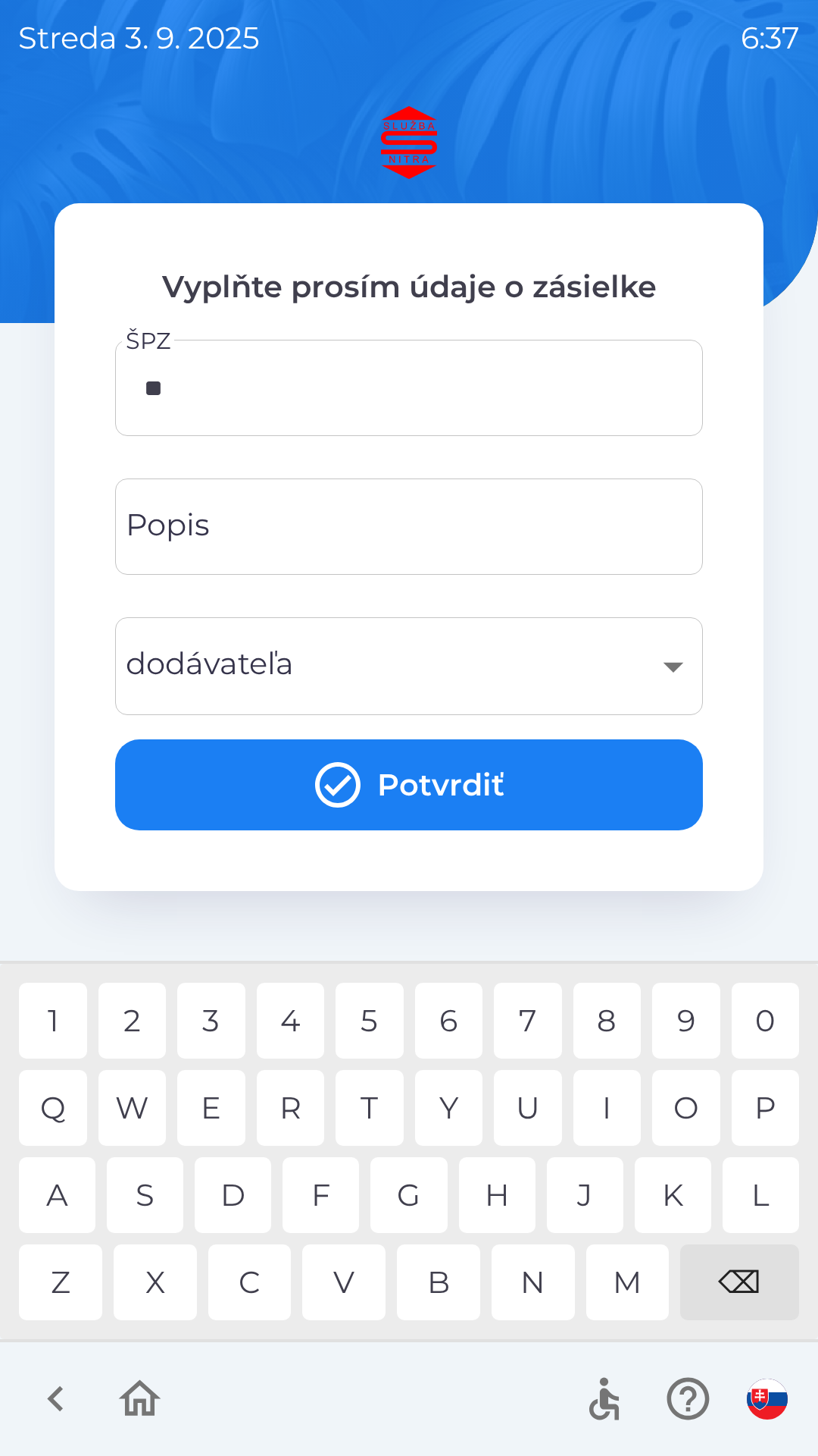
click at [500, 1200] on div "H" at bounding box center [498, 1194] width 77 height 76
type input "********"
click at [265, 1282] on div "C" at bounding box center [249, 1281] width 83 height 76
click at [341, 672] on div "​" at bounding box center [409, 666] width 552 height 62
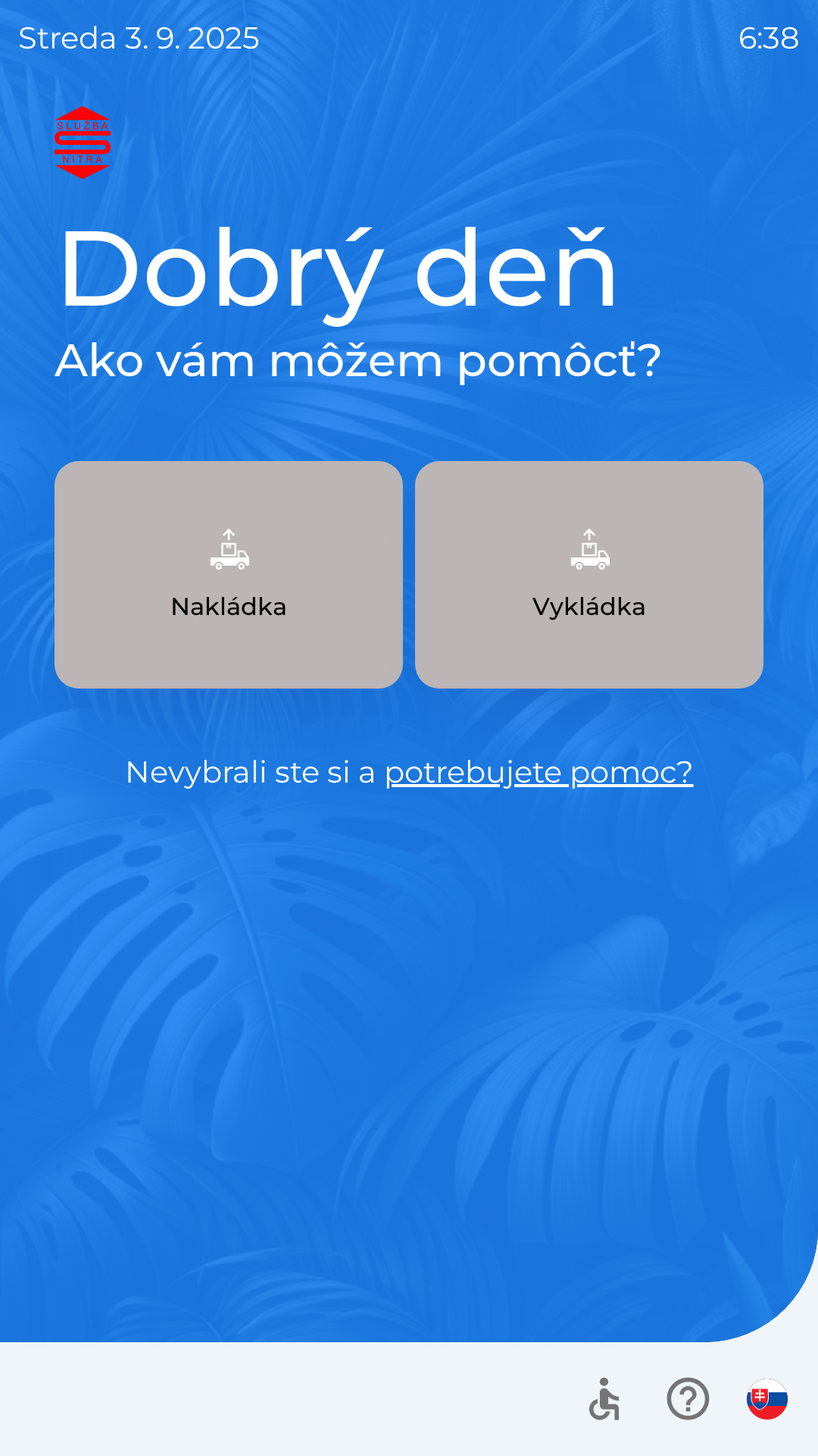
click at [255, 588] on p "Nakládka" at bounding box center [229, 606] width 117 height 36
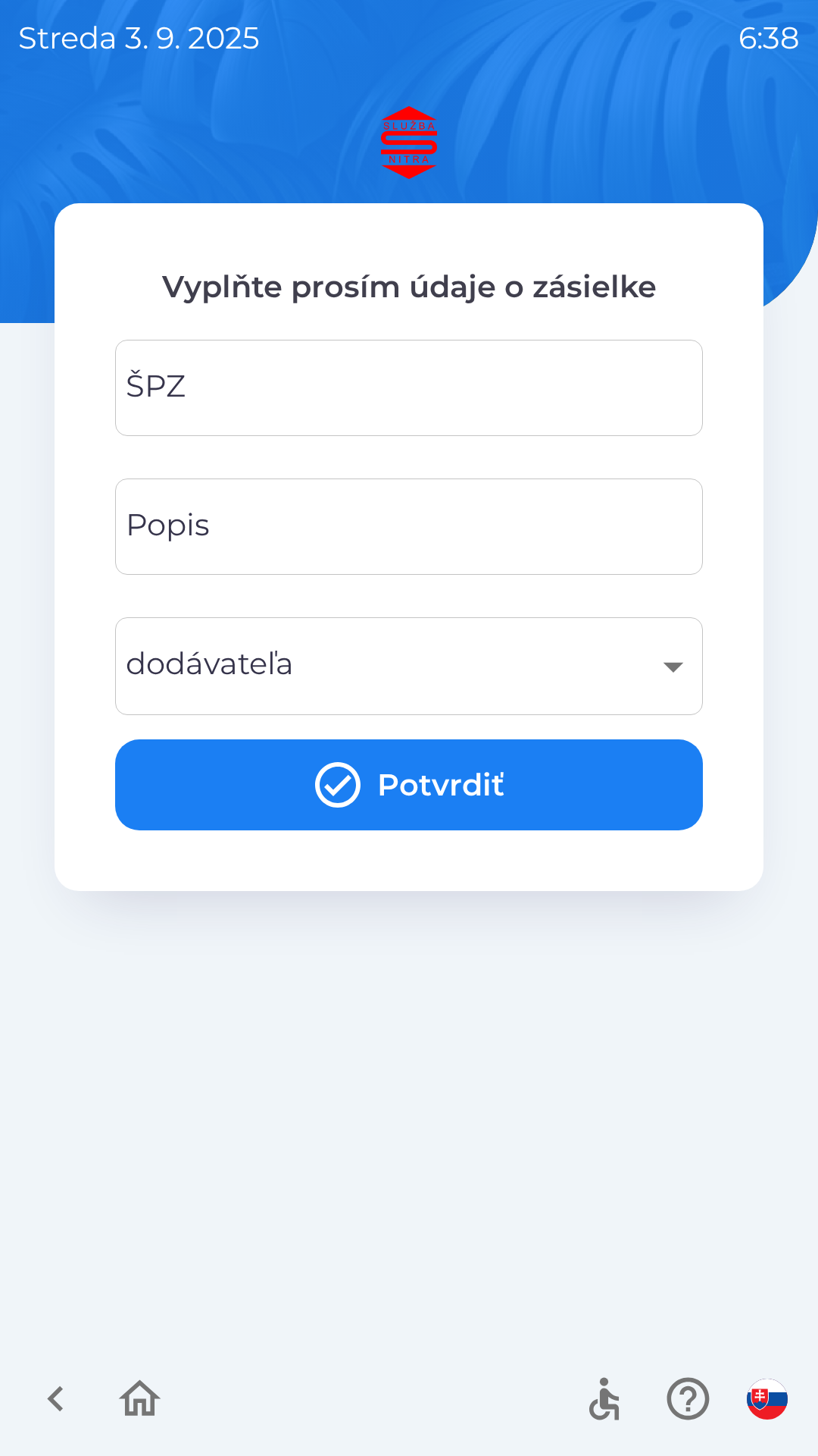
click at [356, 670] on div "​" at bounding box center [409, 666] width 552 height 62
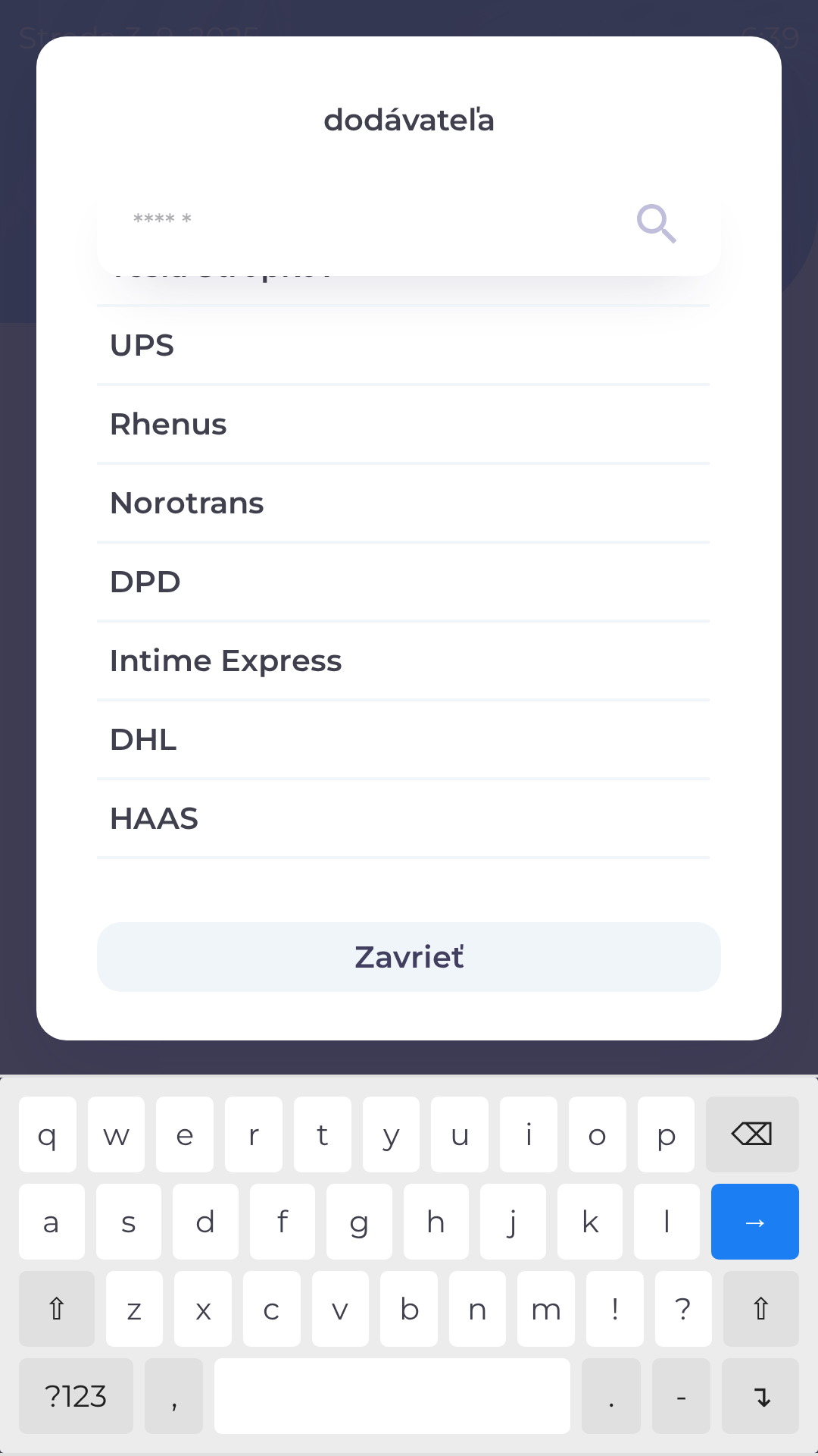
scroll to position [196, 0]
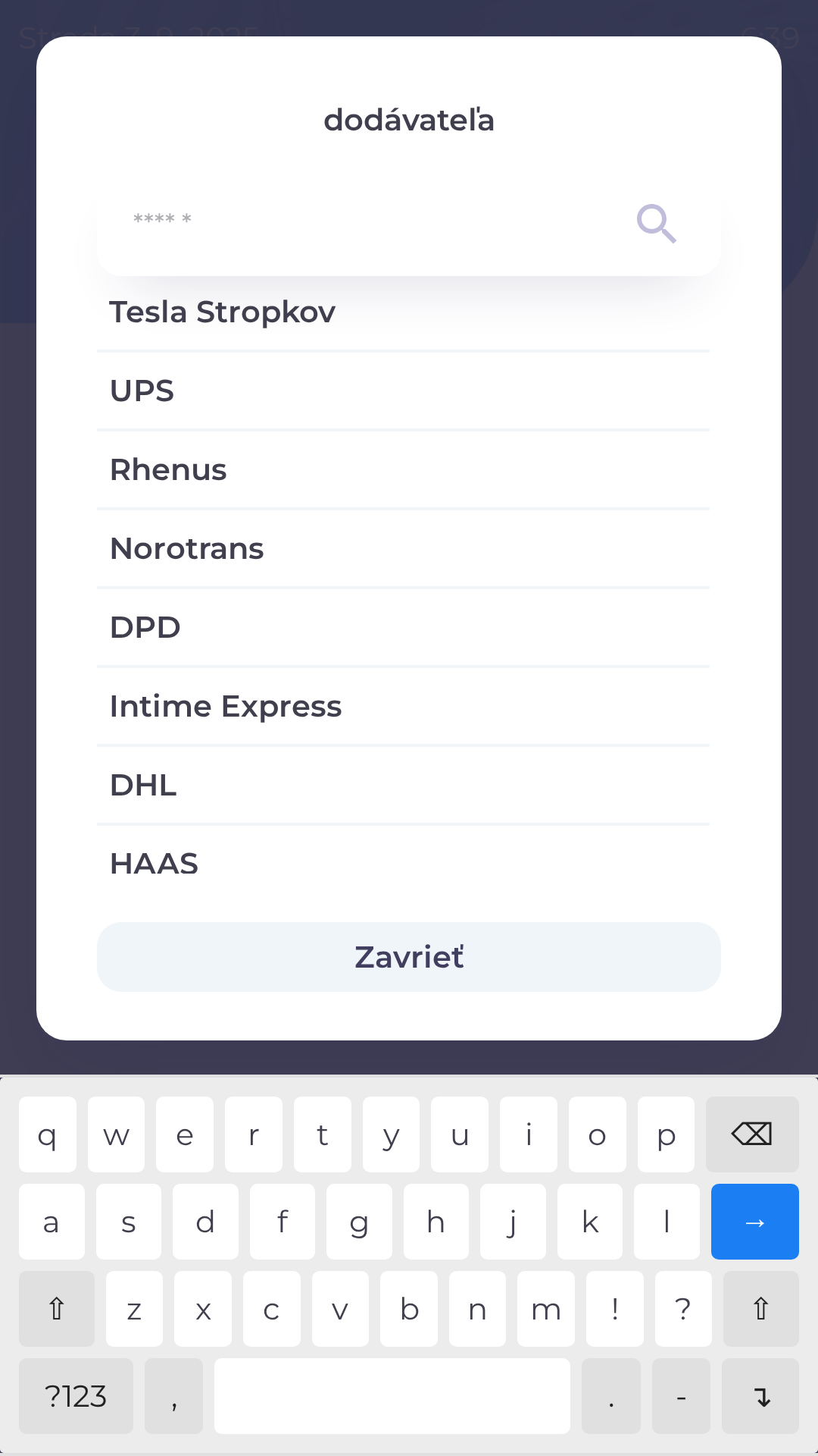
click at [738, 1222] on div "→" at bounding box center [756, 1220] width 88 height 76
click at [758, 1225] on div "→" at bounding box center [756, 1220] width 88 height 76
click at [750, 1217] on div "→" at bounding box center [756, 1220] width 88 height 76
click at [433, 944] on button "Zavrieť" at bounding box center [409, 956] width 625 height 70
